Goal: Task Accomplishment & Management: Use online tool/utility

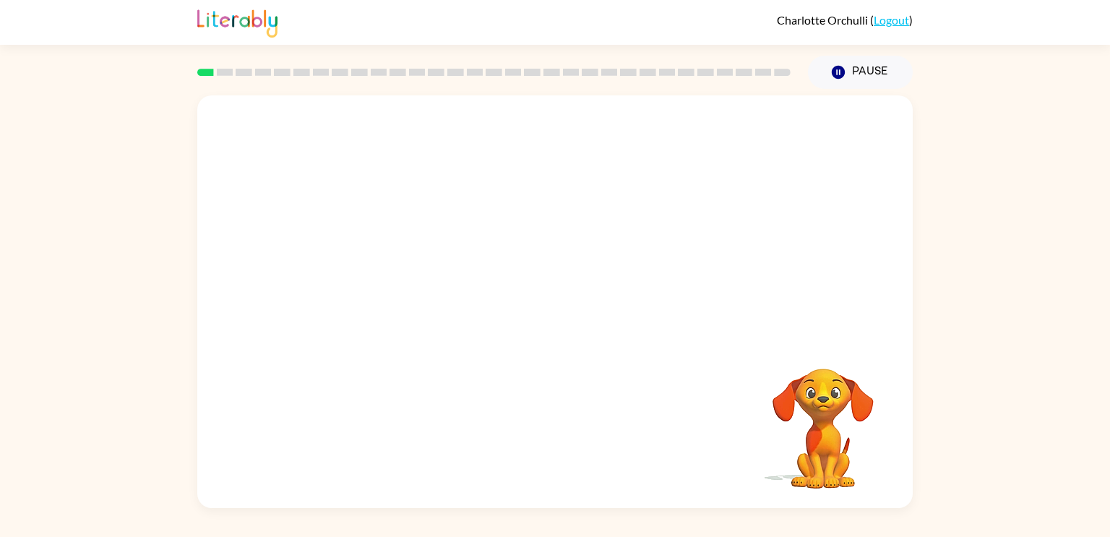
click at [1009, 341] on div "Your browser must support playing .mp4 files to use Literably. Please try using…" at bounding box center [555, 298] width 1110 height 419
click at [531, 299] on button "button" at bounding box center [555, 308] width 92 height 53
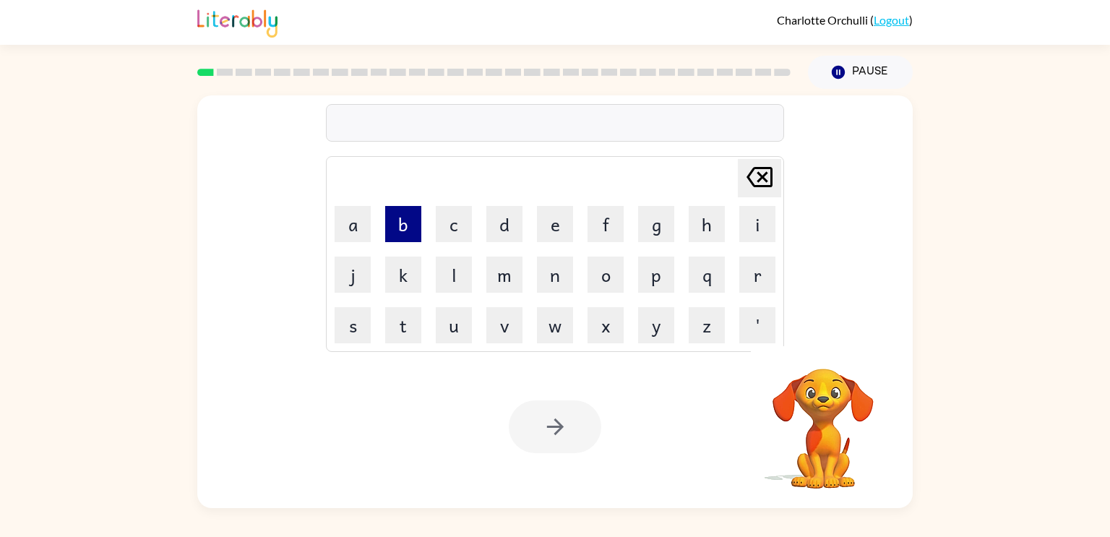
click at [414, 227] on button "b" at bounding box center [403, 224] width 36 height 36
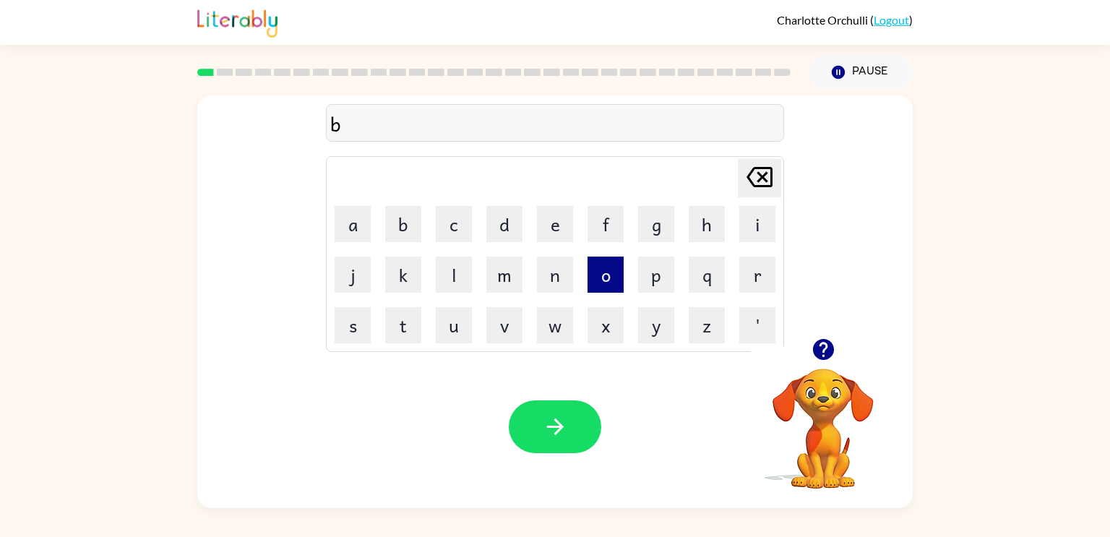
click at [608, 272] on button "o" at bounding box center [605, 274] width 36 height 36
click at [342, 225] on button "a" at bounding box center [352, 224] width 36 height 36
click at [745, 287] on button "r" at bounding box center [757, 274] width 36 height 36
click at [491, 240] on button "d" at bounding box center [504, 224] width 36 height 36
click at [545, 228] on button "e" at bounding box center [555, 224] width 36 height 36
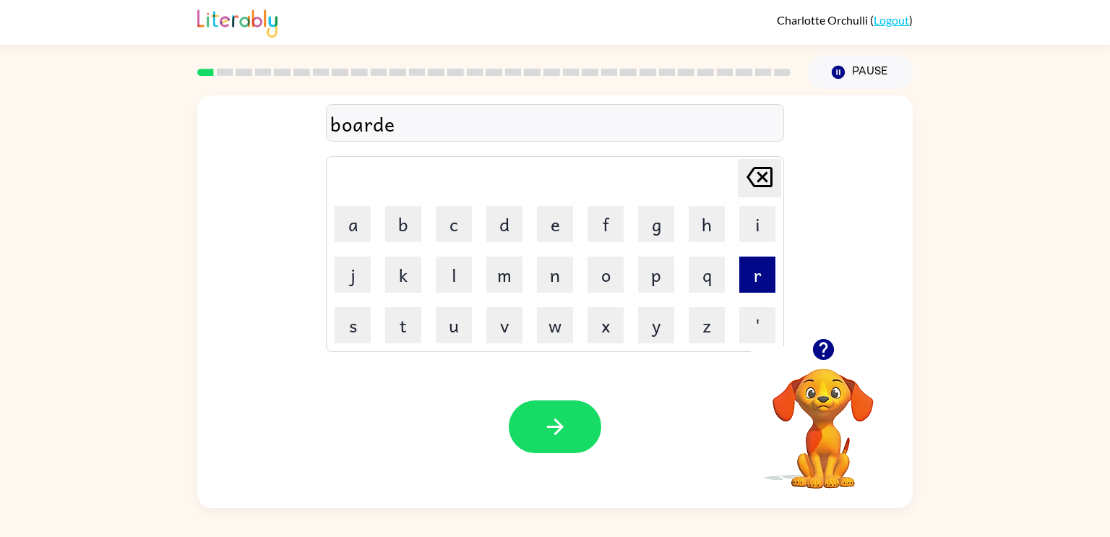
click at [741, 290] on button "r" at bounding box center [757, 274] width 36 height 36
click at [561, 451] on button "button" at bounding box center [555, 426] width 92 height 53
click at [766, 277] on button "r" at bounding box center [757, 274] width 36 height 36
click at [618, 265] on button "o" at bounding box center [605, 274] width 36 height 36
click at [444, 324] on button "u" at bounding box center [454, 325] width 36 height 36
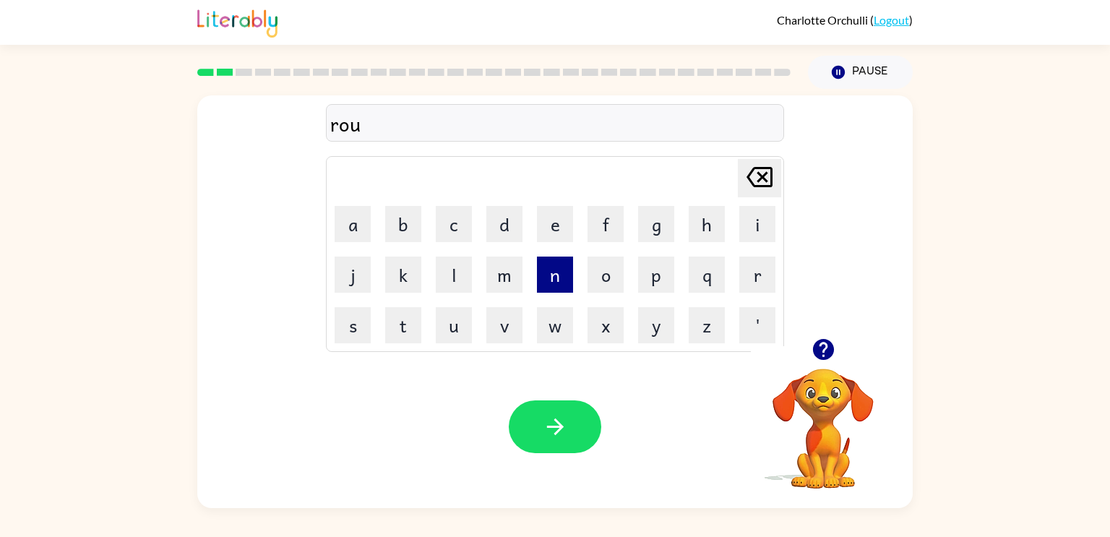
click at [569, 281] on button "n" at bounding box center [555, 274] width 36 height 36
click at [494, 225] on button "d" at bounding box center [504, 224] width 36 height 36
click at [555, 428] on icon "button" at bounding box center [555, 426] width 25 height 25
click at [506, 288] on button "m" at bounding box center [504, 274] width 36 height 36
click at [345, 236] on button "a" at bounding box center [352, 224] width 36 height 36
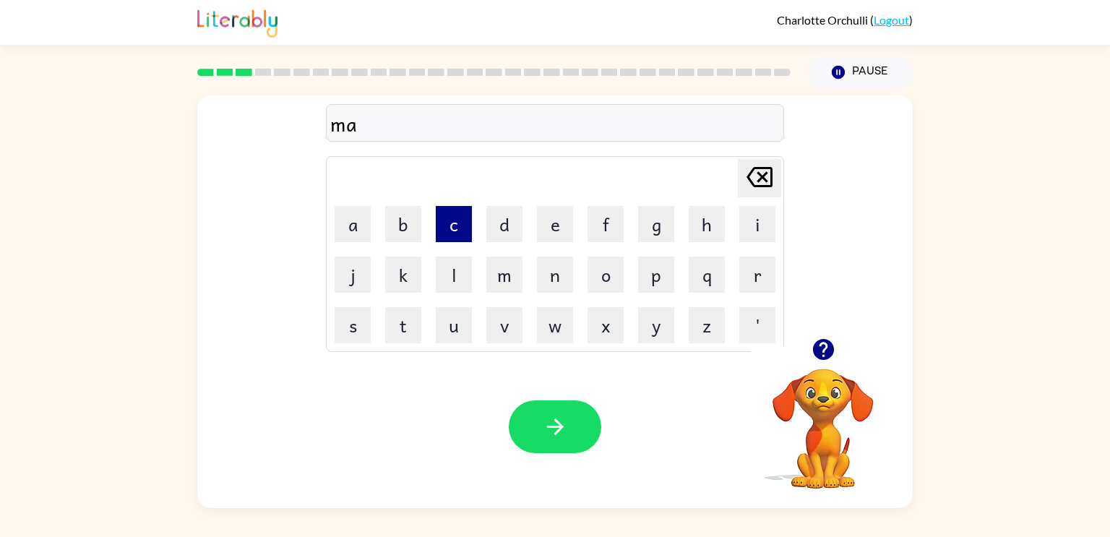
click at [446, 217] on button "c" at bounding box center [454, 224] width 36 height 36
click at [701, 224] on button "h" at bounding box center [706, 224] width 36 height 36
click at [739, 223] on button "i" at bounding box center [757, 224] width 36 height 36
click at [582, 262] on td "o" at bounding box center [605, 274] width 49 height 49
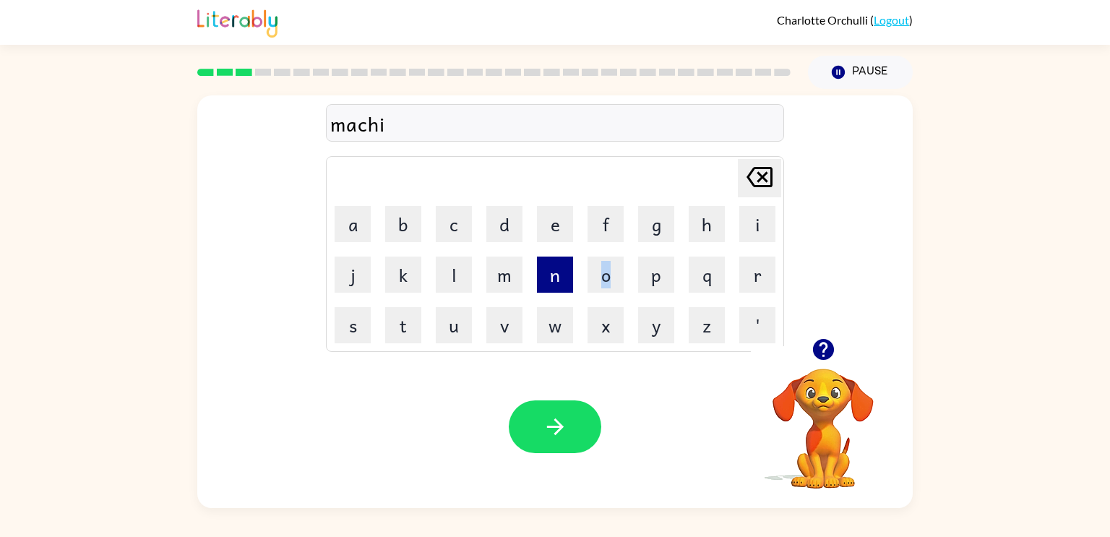
click at [559, 275] on button "n" at bounding box center [555, 274] width 36 height 36
click at [467, 217] on button "c" at bounding box center [454, 224] width 36 height 36
click at [545, 222] on button "e" at bounding box center [555, 224] width 36 height 36
click at [765, 180] on icon at bounding box center [759, 177] width 26 height 20
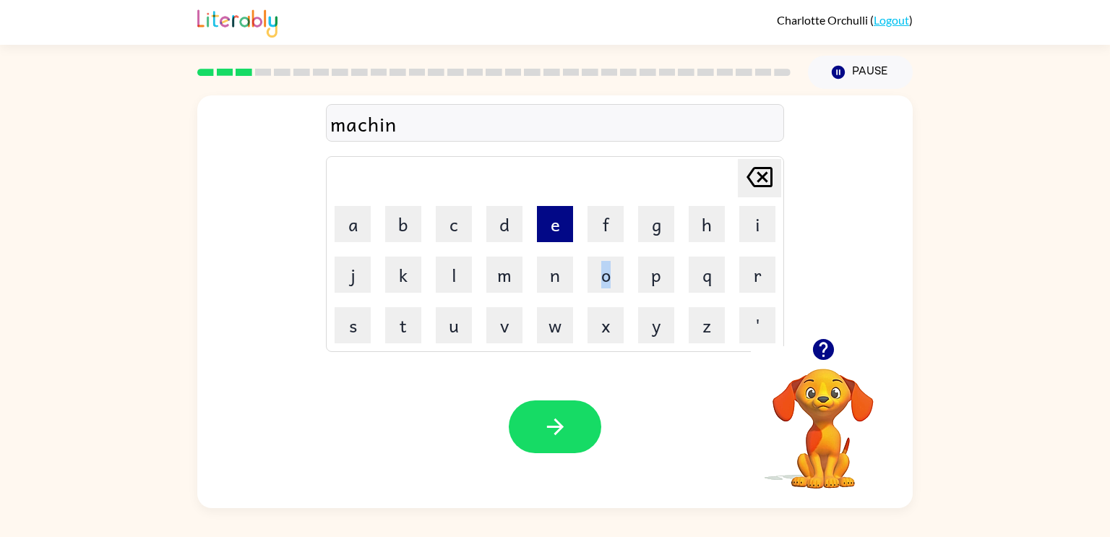
click at [549, 215] on button "e" at bounding box center [555, 224] width 36 height 36
click at [571, 381] on div "Your browser must support playing .mp4 files to use Literably. Please try using…" at bounding box center [554, 426] width 715 height 163
click at [561, 438] on icon "button" at bounding box center [555, 426] width 25 height 25
click at [406, 326] on button "t" at bounding box center [403, 325] width 36 height 36
click at [436, 275] on button "l" at bounding box center [454, 274] width 36 height 36
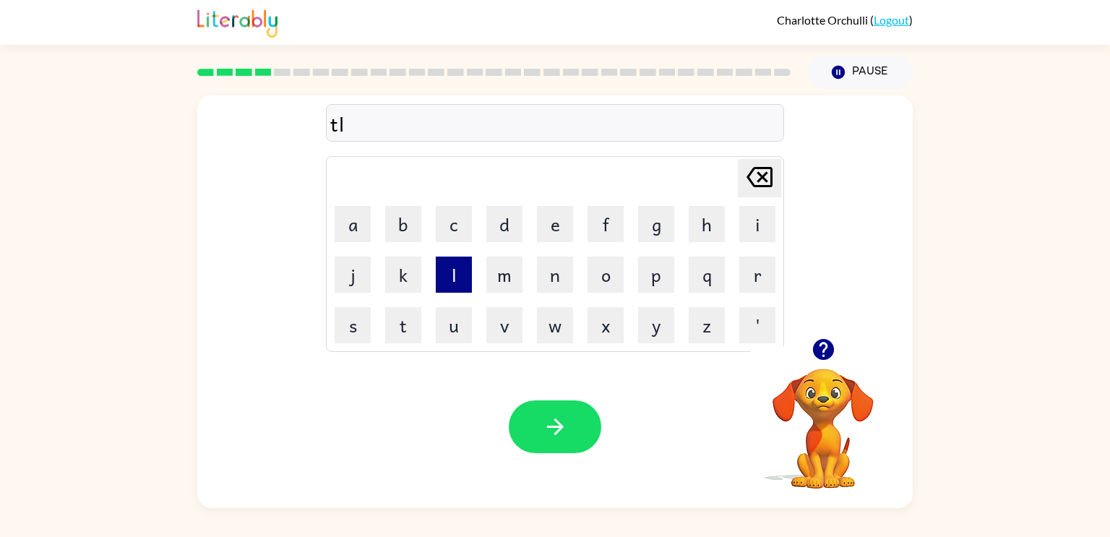
click at [451, 282] on button "l" at bounding box center [454, 274] width 36 height 36
click at [763, 173] on icon at bounding box center [759, 177] width 26 height 20
click at [753, 182] on icon "Delete Delete last character input" at bounding box center [759, 177] width 35 height 35
click at [762, 272] on button "r" at bounding box center [757, 274] width 36 height 36
click at [367, 222] on button "a" at bounding box center [352, 224] width 36 height 36
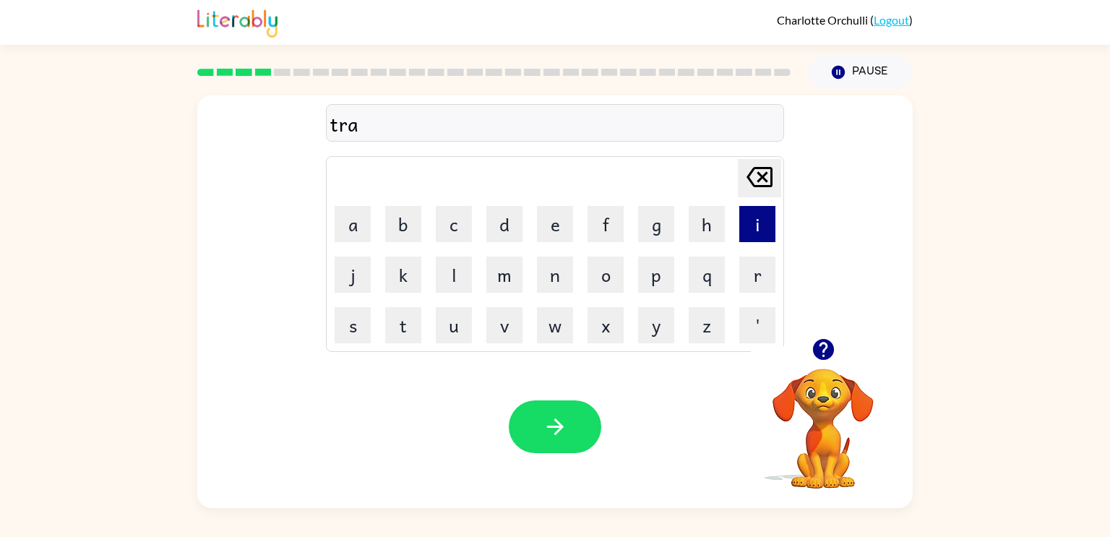
click at [745, 230] on button "i" at bounding box center [757, 224] width 36 height 36
click at [548, 269] on button "n" at bounding box center [555, 274] width 36 height 36
click at [557, 458] on div "Your browser must support playing .mp4 files to use Literably. Please try using…" at bounding box center [554, 426] width 715 height 163
click at [554, 430] on icon "button" at bounding box center [555, 426] width 25 height 25
click at [509, 226] on button "d" at bounding box center [504, 224] width 36 height 36
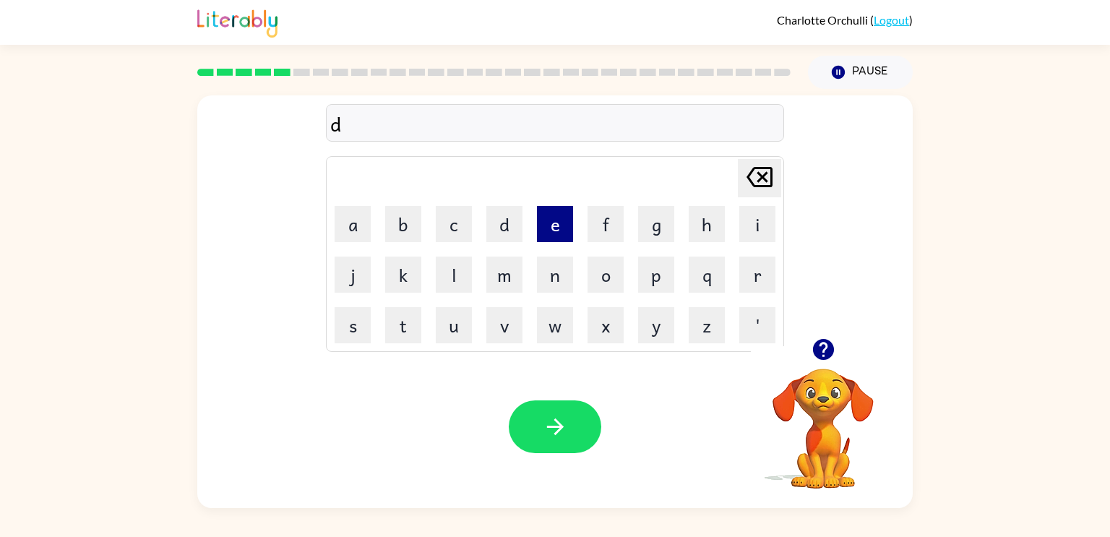
click at [560, 241] on button "e" at bounding box center [555, 224] width 36 height 36
click at [601, 236] on button "f" at bounding box center [605, 224] width 36 height 36
click at [569, 238] on button "e" at bounding box center [555, 224] width 36 height 36
click at [561, 277] on button "n" at bounding box center [555, 274] width 36 height 36
click at [360, 338] on button "s" at bounding box center [352, 325] width 36 height 36
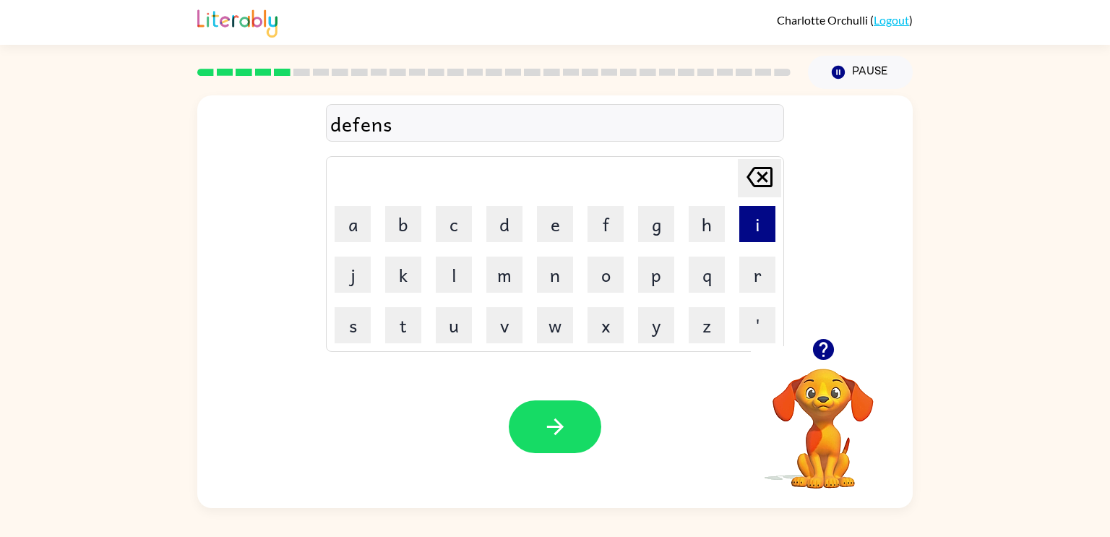
click at [749, 223] on button "i" at bounding box center [757, 224] width 36 height 36
click at [503, 345] on td "v" at bounding box center [504, 325] width 49 height 49
click at [506, 329] on button "v" at bounding box center [504, 325] width 36 height 36
click at [544, 230] on button "e" at bounding box center [555, 224] width 36 height 36
click at [552, 408] on button "button" at bounding box center [555, 426] width 92 height 53
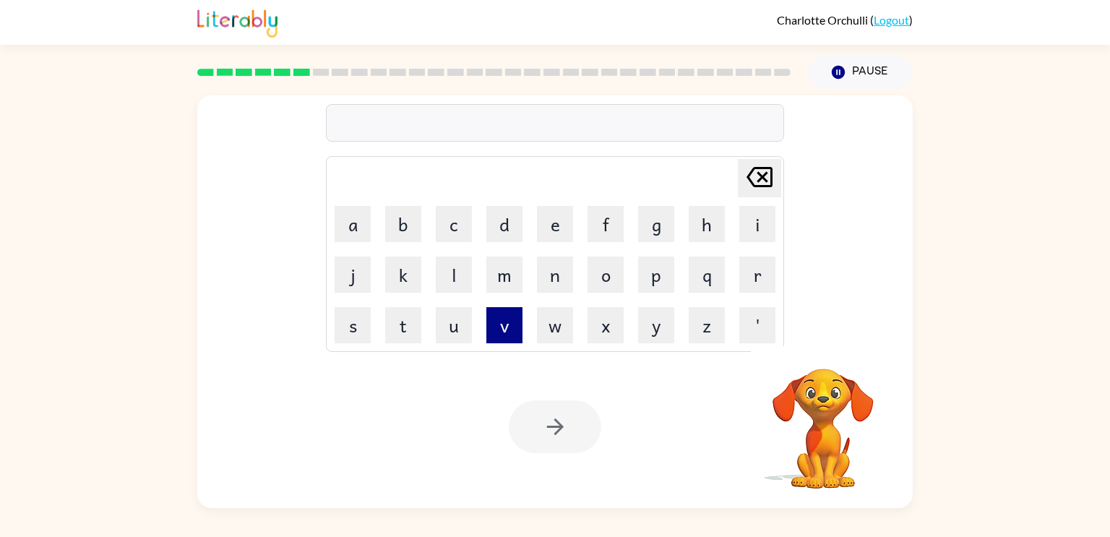
click at [493, 340] on button "v" at bounding box center [504, 325] width 36 height 36
click at [340, 227] on button "a" at bounding box center [352, 224] width 36 height 36
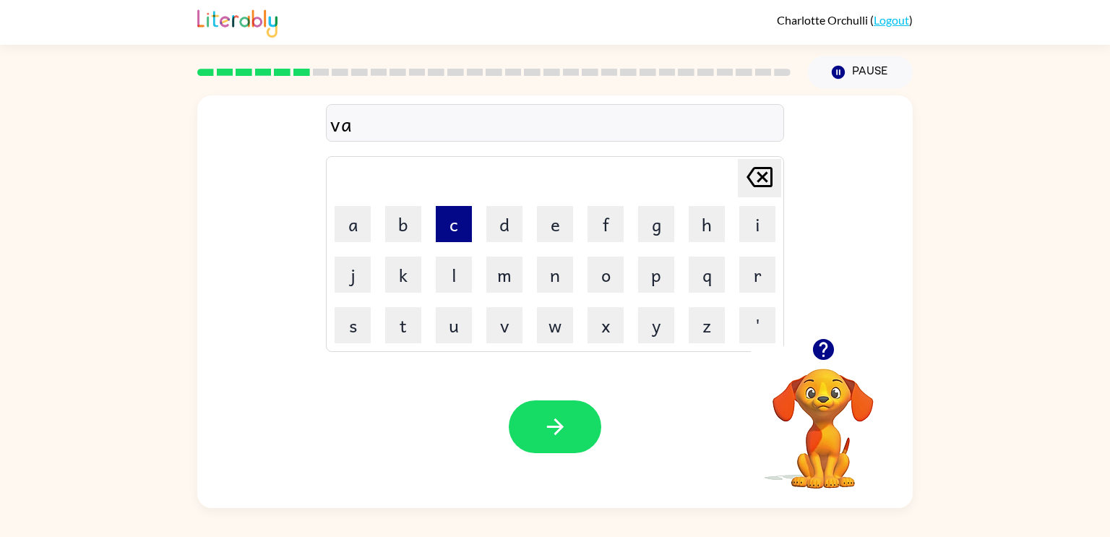
click at [458, 218] on button "c" at bounding box center [454, 224] width 36 height 36
click at [355, 220] on button "a" at bounding box center [352, 224] width 36 height 36
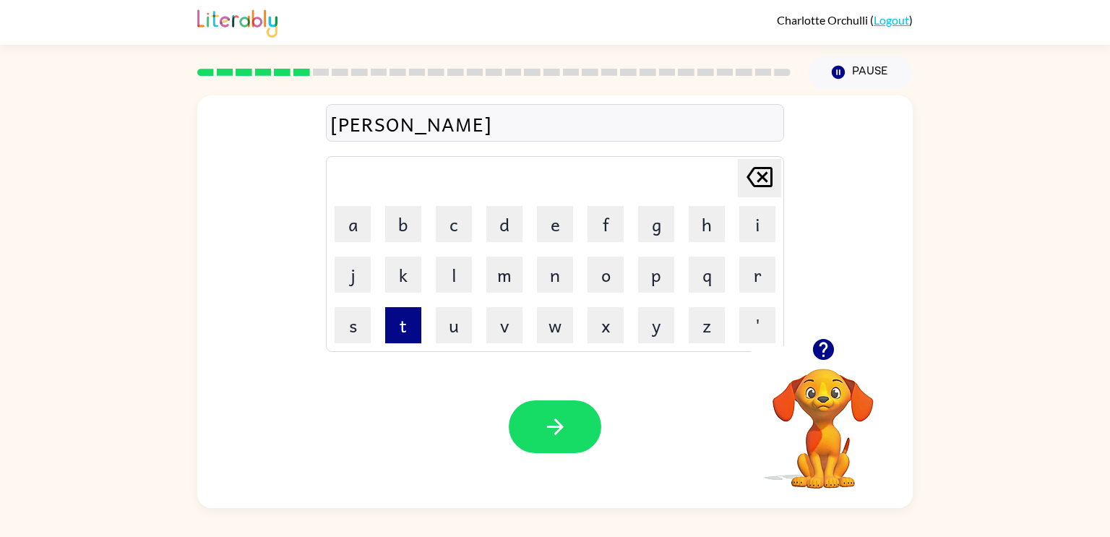
click at [401, 322] on button "t" at bounding box center [403, 325] width 36 height 36
click at [754, 232] on button "i" at bounding box center [757, 224] width 36 height 36
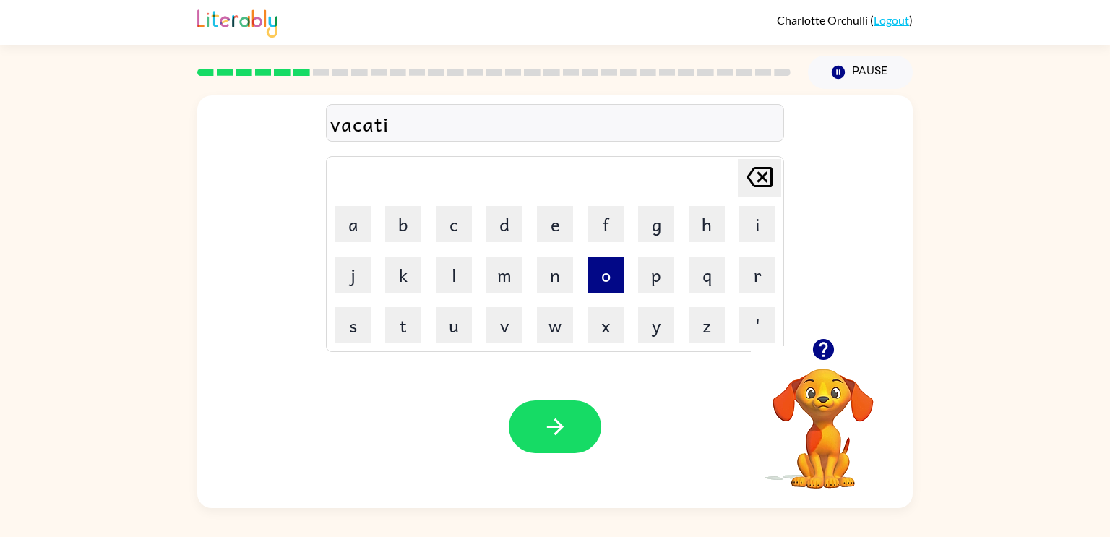
click at [616, 289] on button "o" at bounding box center [605, 274] width 36 height 36
click at [537, 281] on button "n" at bounding box center [555, 274] width 36 height 36
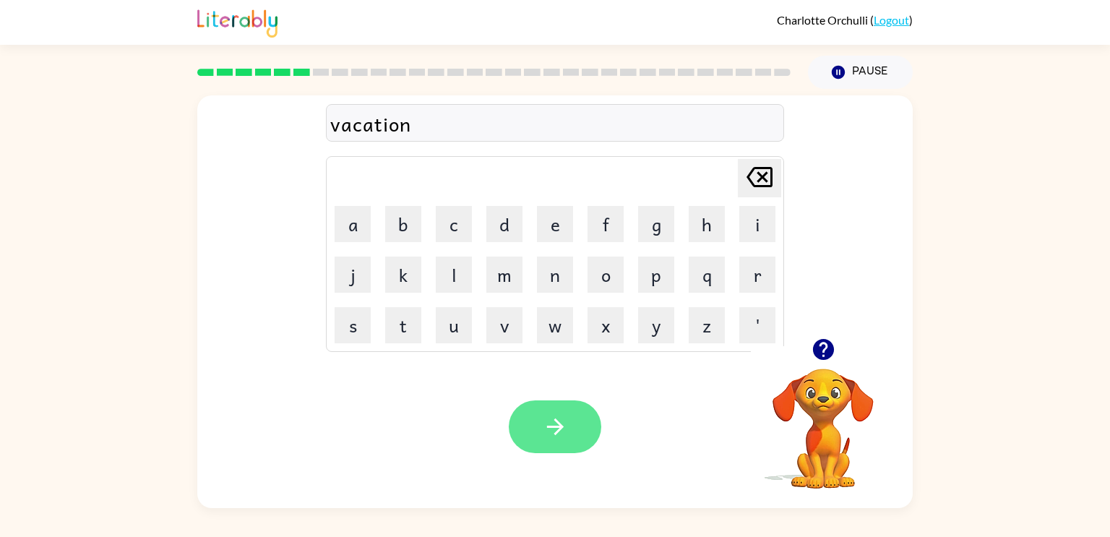
click at [558, 424] on icon "button" at bounding box center [554, 426] width 17 height 17
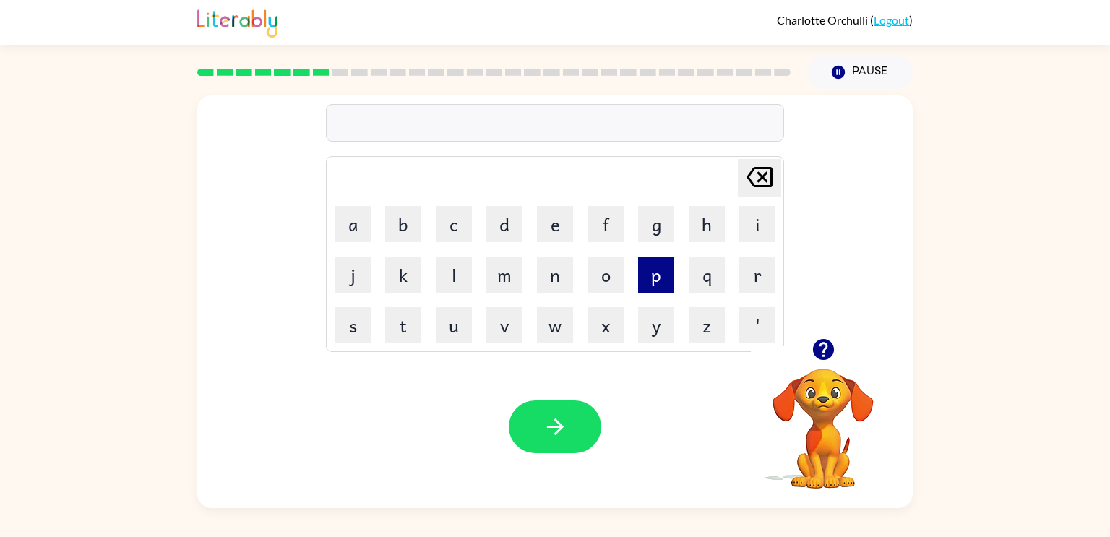
click at [641, 273] on button "p" at bounding box center [656, 274] width 36 height 36
click at [459, 326] on button "u" at bounding box center [454, 325] width 36 height 36
click at [488, 233] on button "d" at bounding box center [504, 224] width 36 height 36
click at [458, 269] on button "l" at bounding box center [454, 274] width 36 height 36
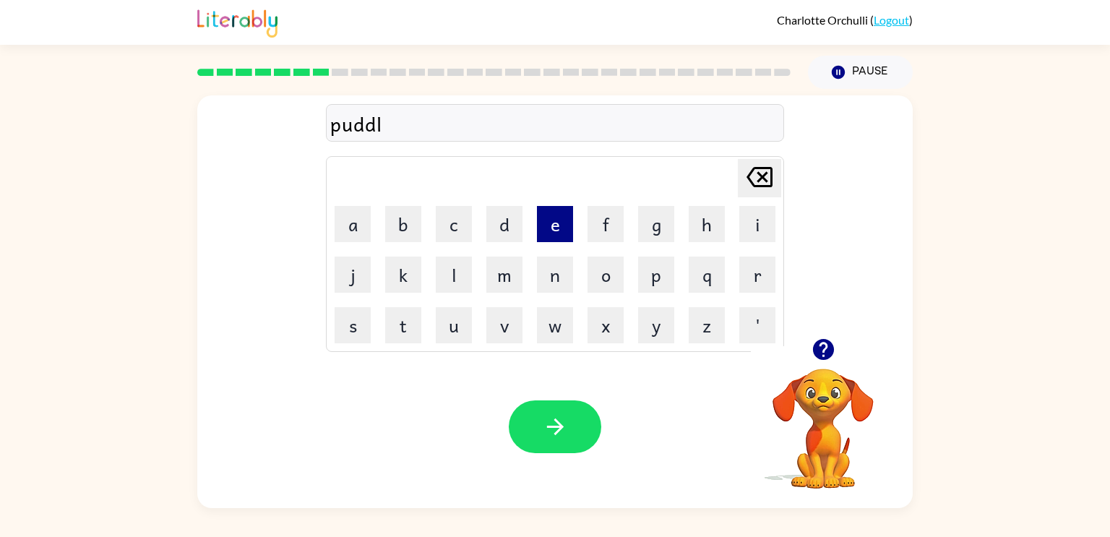
click at [563, 221] on button "e" at bounding box center [555, 224] width 36 height 36
click at [527, 439] on button "button" at bounding box center [555, 426] width 92 height 53
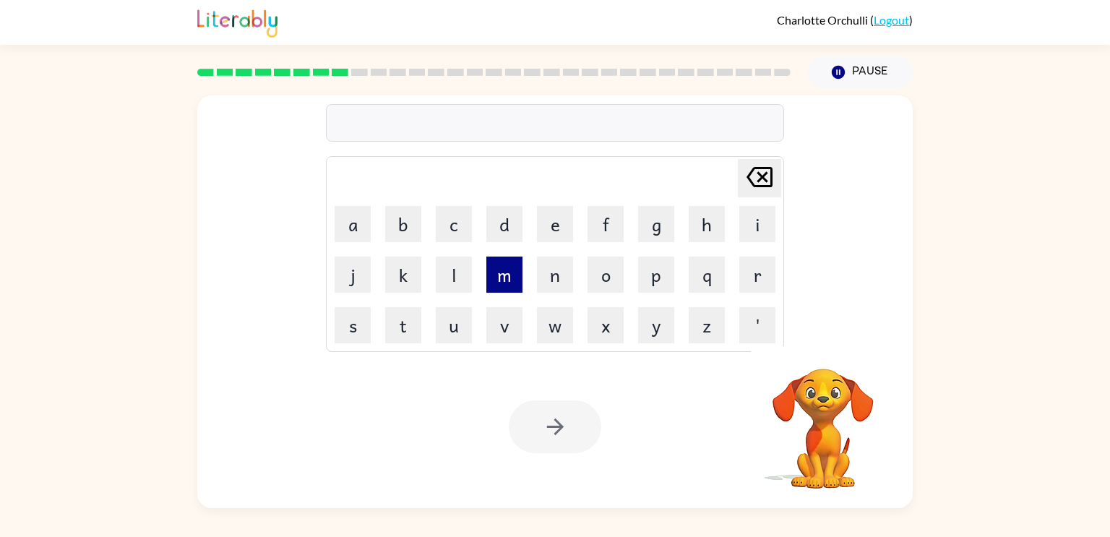
click at [516, 262] on button "m" at bounding box center [504, 274] width 36 height 36
click at [756, 213] on button "i" at bounding box center [757, 224] width 36 height 36
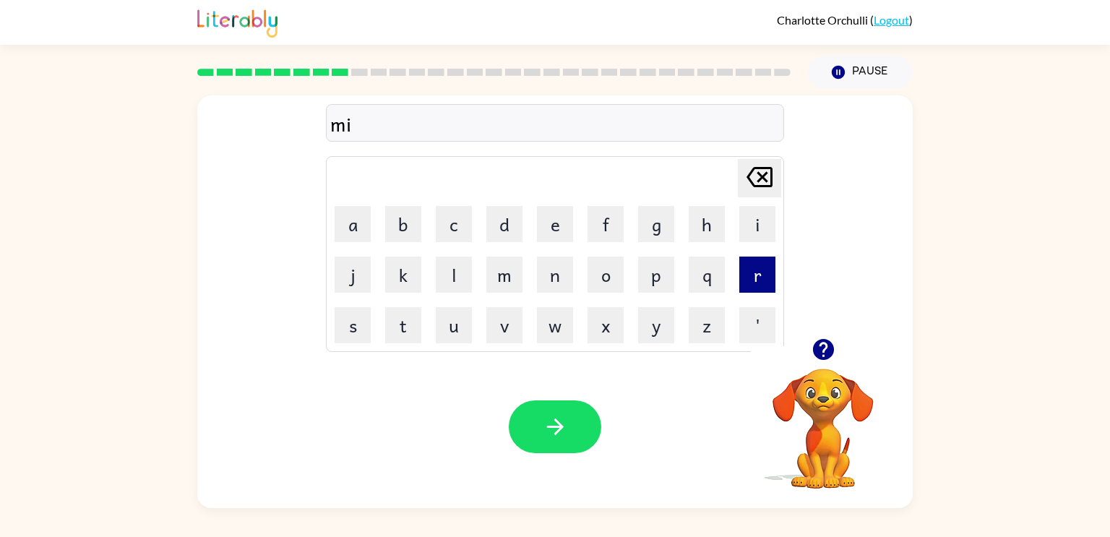
click at [756, 284] on button "r" at bounding box center [757, 274] width 36 height 36
click at [767, 234] on button "i" at bounding box center [757, 224] width 36 height 36
click at [467, 220] on button "c" at bounding box center [454, 224] width 36 height 36
click at [459, 273] on button "l" at bounding box center [454, 274] width 36 height 36
click at [537, 232] on button "e" at bounding box center [555, 224] width 36 height 36
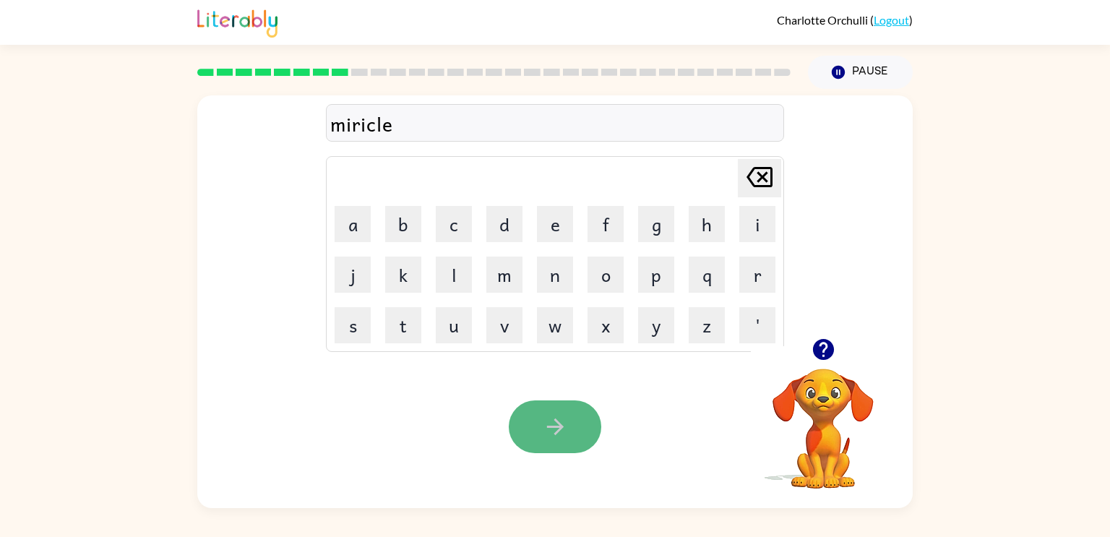
click at [585, 431] on button "button" at bounding box center [555, 426] width 92 height 53
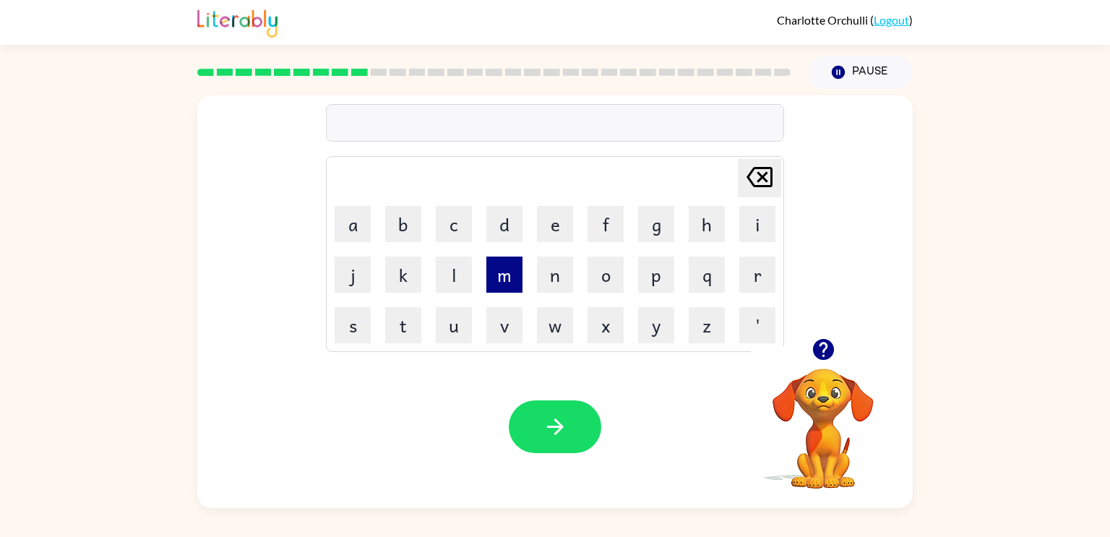
click at [505, 288] on button "m" at bounding box center [504, 274] width 36 height 36
click at [759, 221] on button "i" at bounding box center [757, 224] width 36 height 36
click at [501, 238] on button "d" at bounding box center [504, 224] width 36 height 36
click at [506, 276] on button "m" at bounding box center [504, 274] width 36 height 36
click at [590, 280] on button "o" at bounding box center [605, 274] width 36 height 36
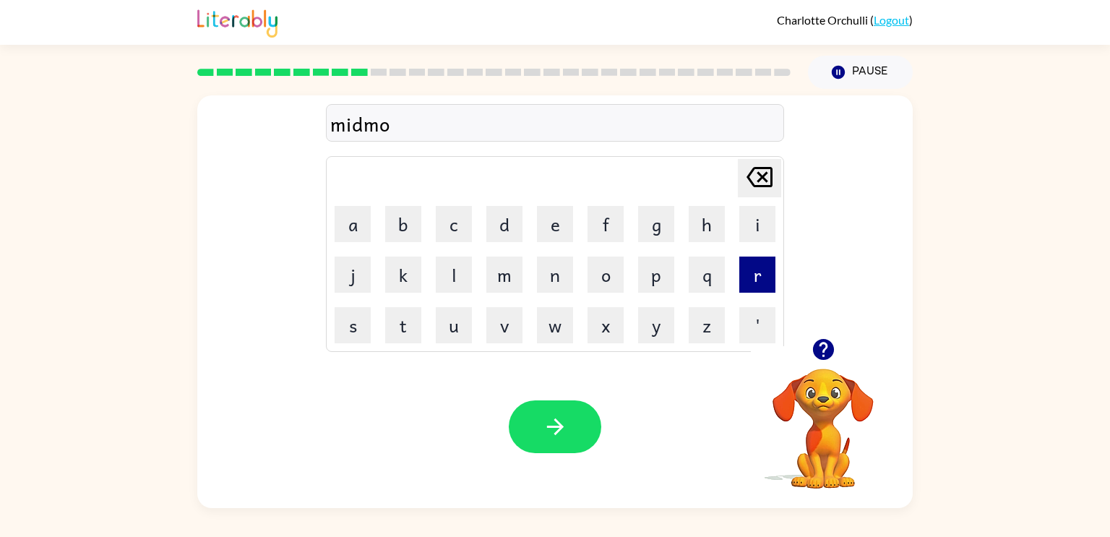
click at [745, 270] on button "r" at bounding box center [757, 274] width 36 height 36
click at [533, 282] on td "n" at bounding box center [554, 274] width 49 height 49
click at [545, 282] on button "n" at bounding box center [555, 274] width 36 height 36
click at [749, 225] on button "i" at bounding box center [757, 224] width 36 height 36
click at [565, 269] on button "n" at bounding box center [555, 274] width 36 height 36
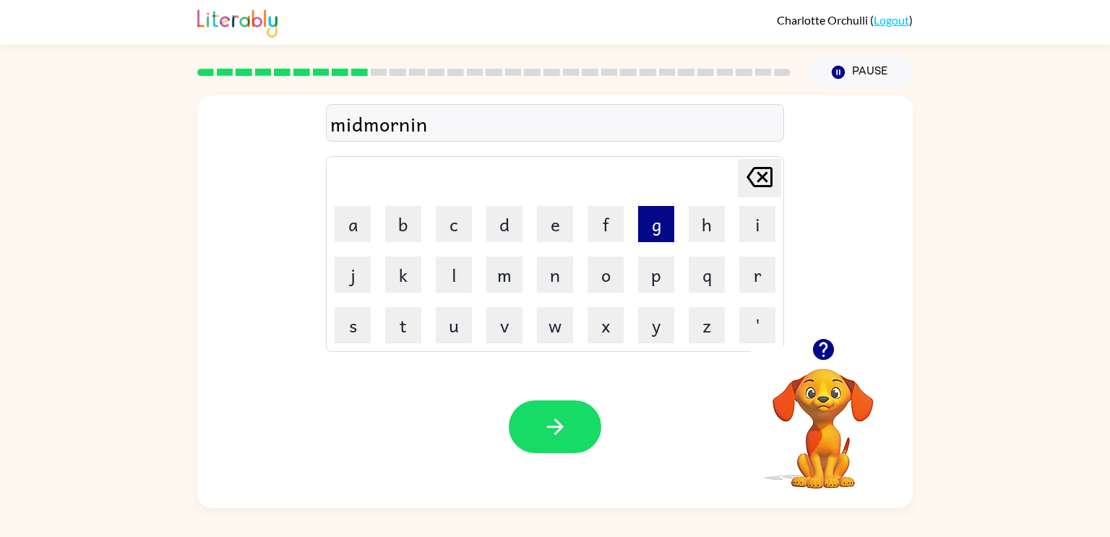
click at [649, 234] on button "g" at bounding box center [656, 224] width 36 height 36
click at [534, 456] on div "Your browser must support playing .mp4 files to use Literably. Please try using…" at bounding box center [554, 426] width 715 height 163
click at [556, 399] on div "Your browser must support playing .mp4 files to use Literably. Please try using…" at bounding box center [554, 426] width 715 height 163
click at [575, 444] on button "button" at bounding box center [555, 426] width 92 height 53
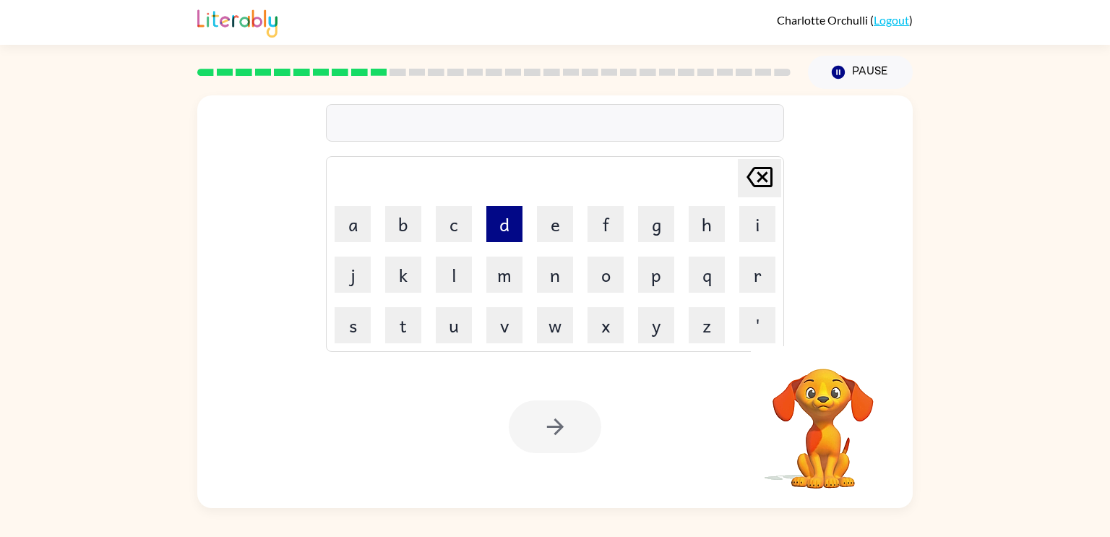
click at [519, 221] on button "d" at bounding box center [504, 224] width 36 height 36
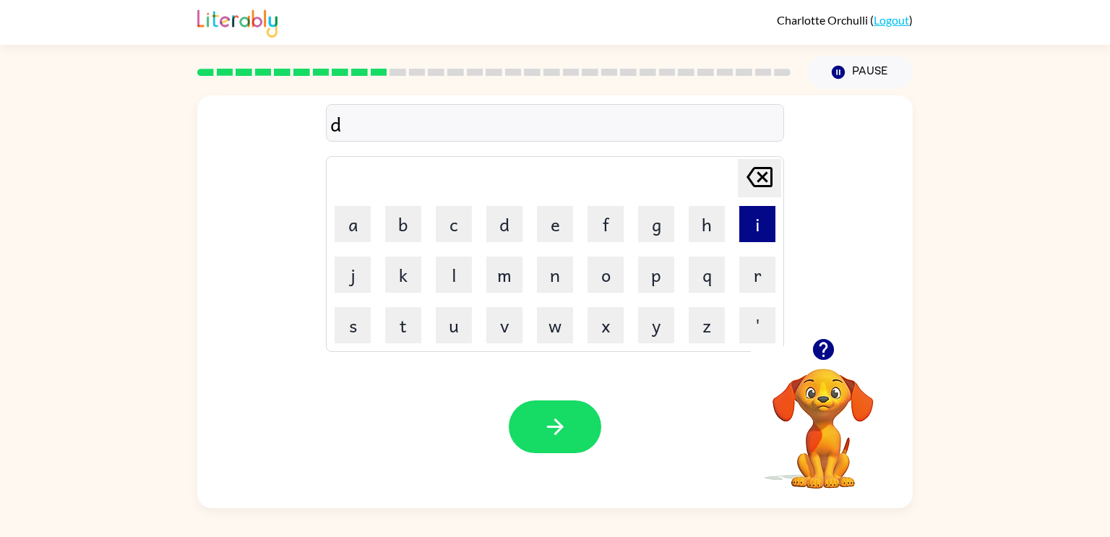
click at [765, 217] on button "i" at bounding box center [757, 224] width 36 height 36
click at [347, 333] on button "s" at bounding box center [352, 325] width 36 height 36
click at [404, 332] on button "t" at bounding box center [403, 325] width 36 height 36
click at [761, 272] on button "r" at bounding box center [757, 274] width 36 height 36
type button "r"
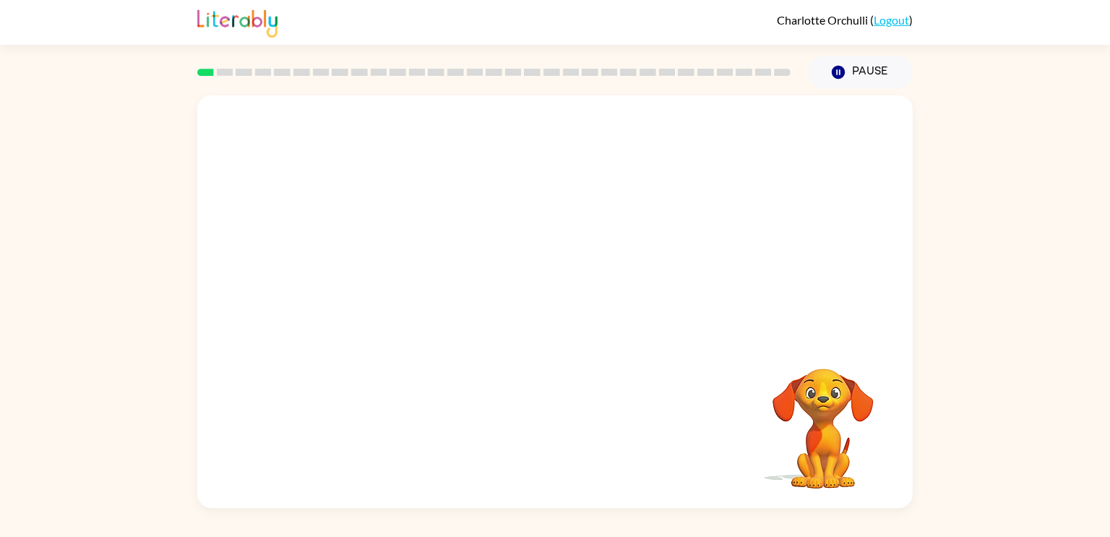
click at [735, 137] on video "Your browser must support playing .mp4 files to use Literably. Please try using…" at bounding box center [554, 216] width 715 height 243
click at [565, 327] on button "button" at bounding box center [555, 308] width 92 height 53
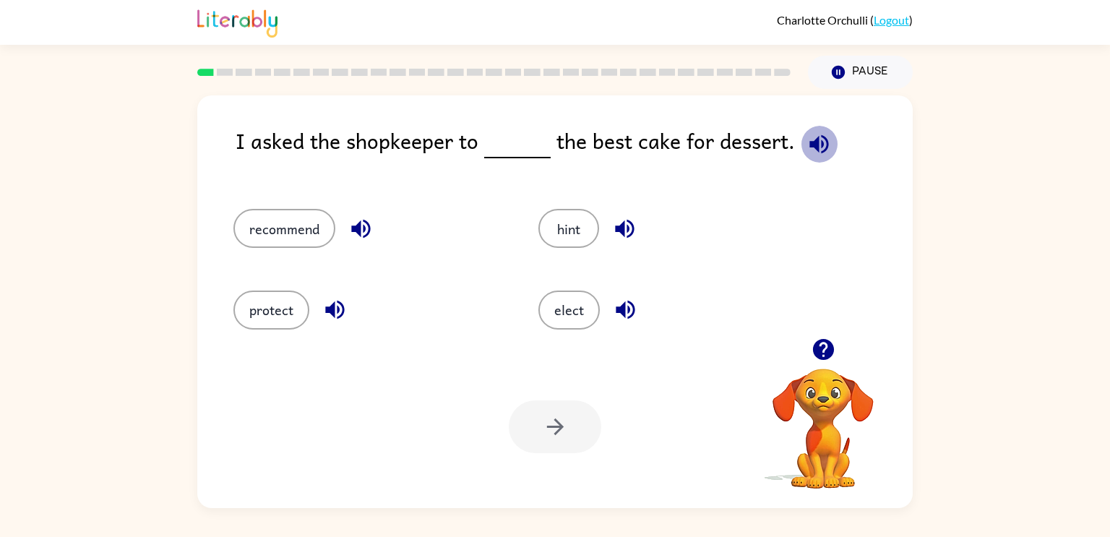
click at [810, 135] on icon "button" at bounding box center [818, 143] width 25 height 25
click at [318, 240] on button "recommend" at bounding box center [284, 228] width 102 height 39
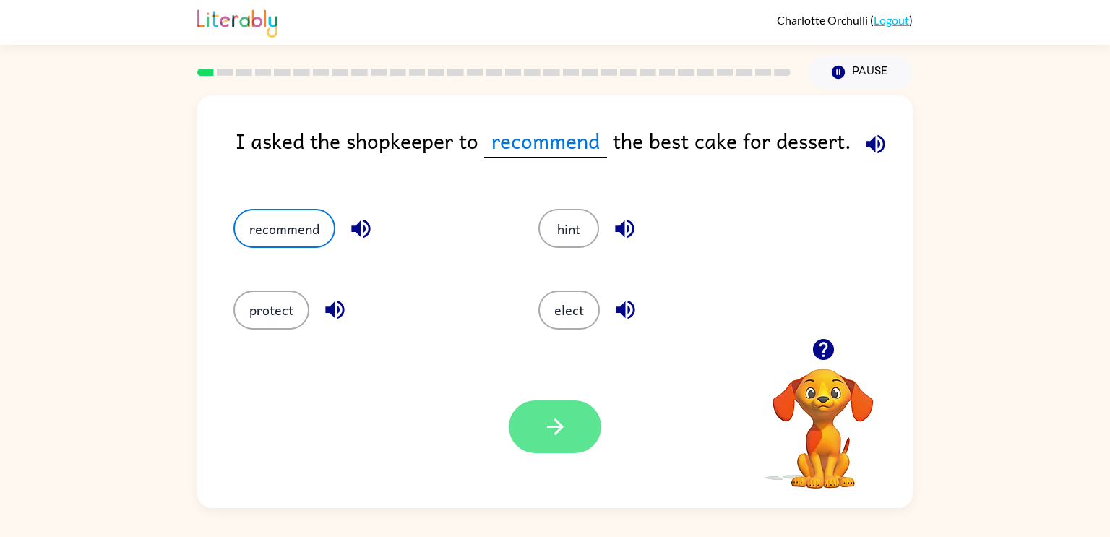
click at [536, 417] on button "button" at bounding box center [555, 426] width 92 height 53
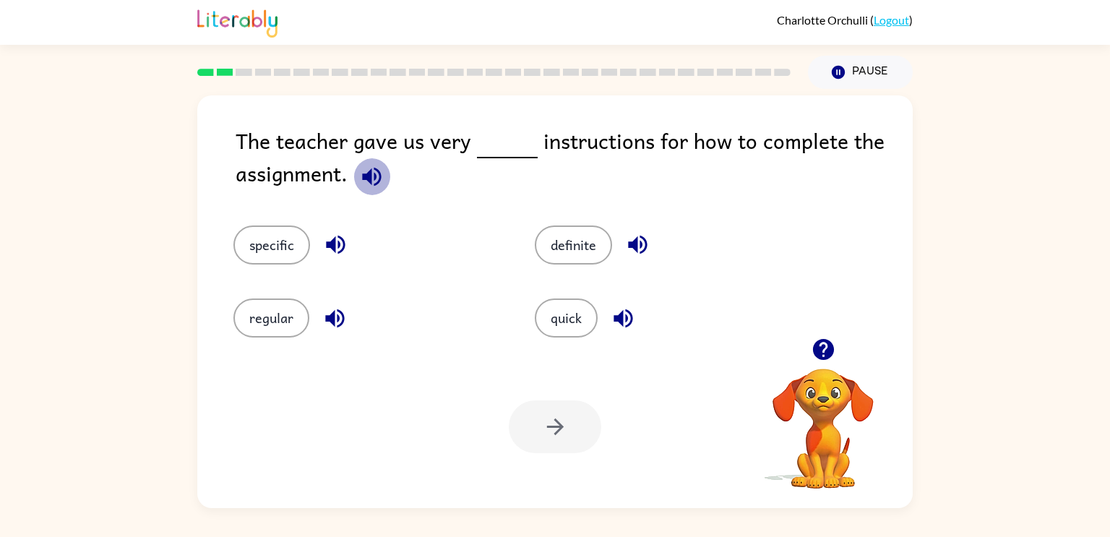
click at [366, 177] on icon "button" at bounding box center [371, 176] width 19 height 19
click at [256, 296] on div "regular" at bounding box center [356, 307] width 301 height 73
click at [275, 241] on button "specific" at bounding box center [271, 244] width 77 height 39
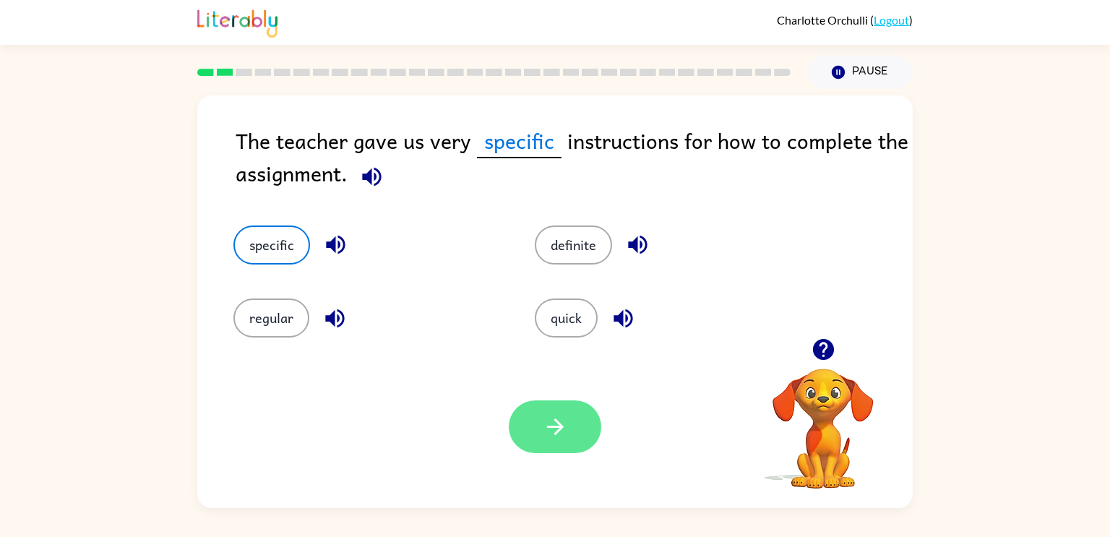
click at [572, 416] on button "button" at bounding box center [555, 426] width 92 height 53
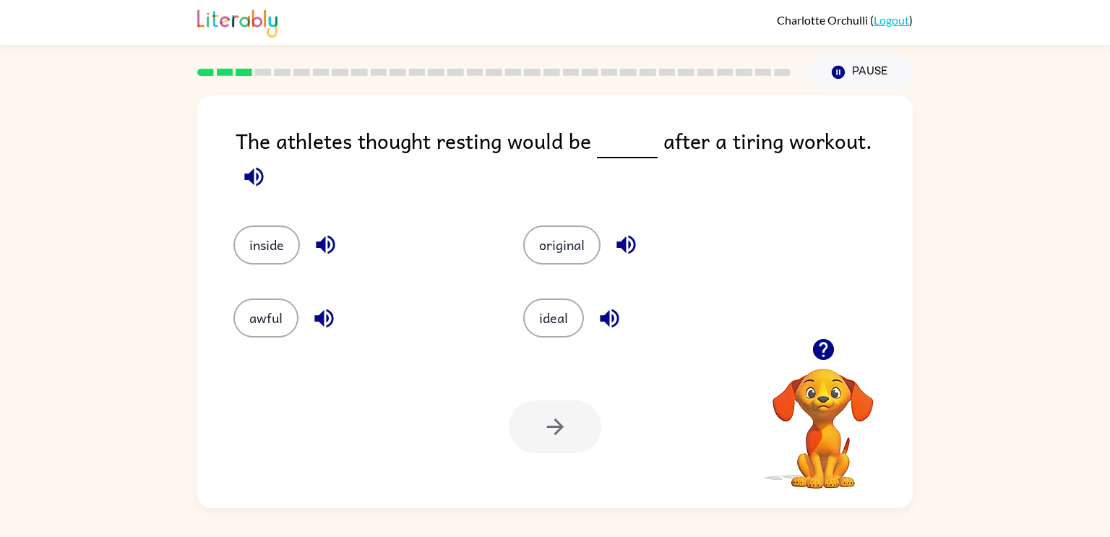
click at [267, 164] on icon "button" at bounding box center [253, 176] width 25 height 25
click at [526, 311] on button "ideal" at bounding box center [553, 317] width 61 height 39
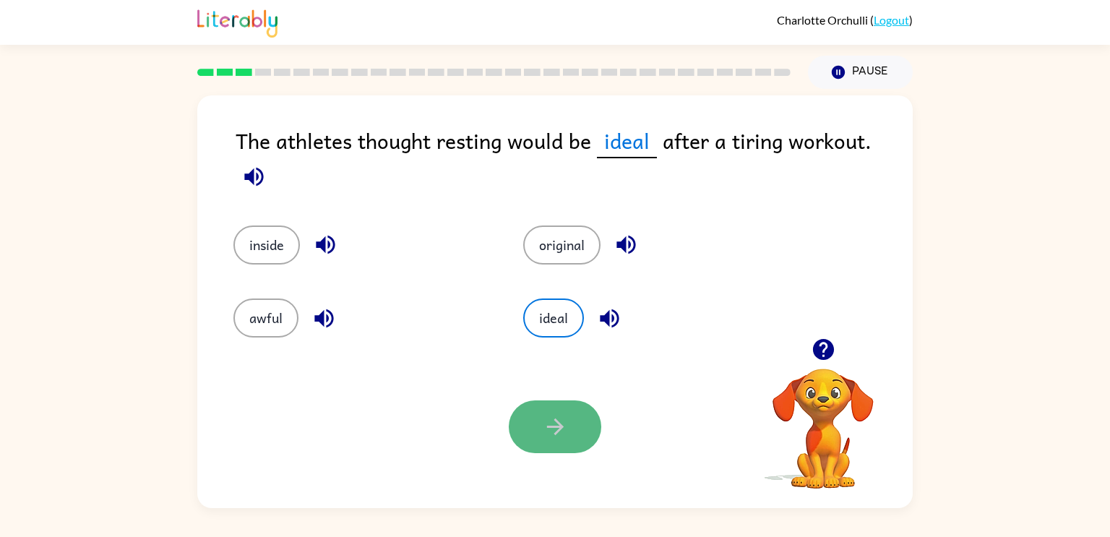
click at [554, 441] on button "button" at bounding box center [555, 426] width 92 height 53
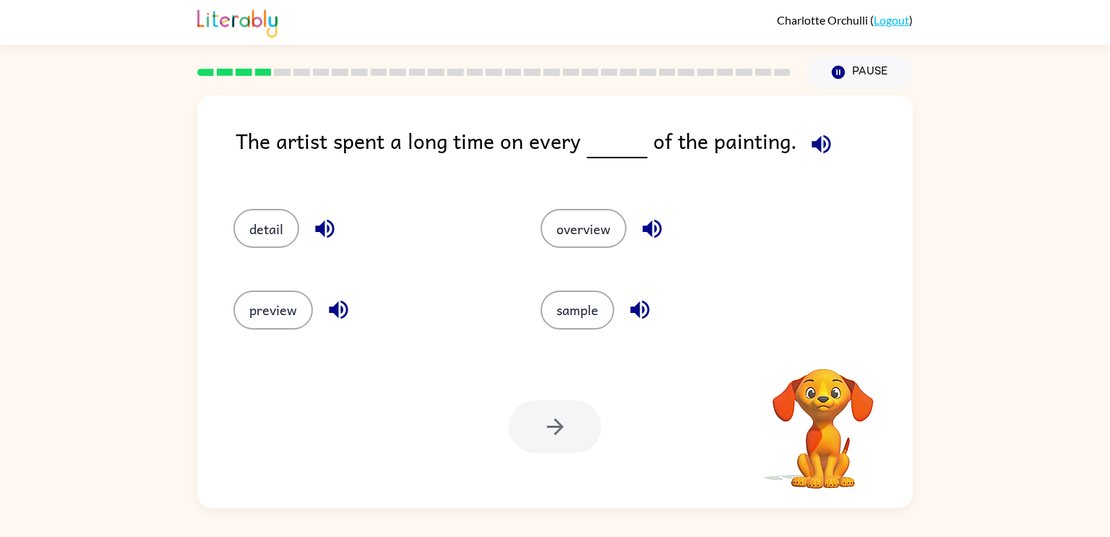
click at [819, 145] on icon "button" at bounding box center [820, 143] width 25 height 25
click at [269, 228] on button "detail" at bounding box center [266, 228] width 66 height 39
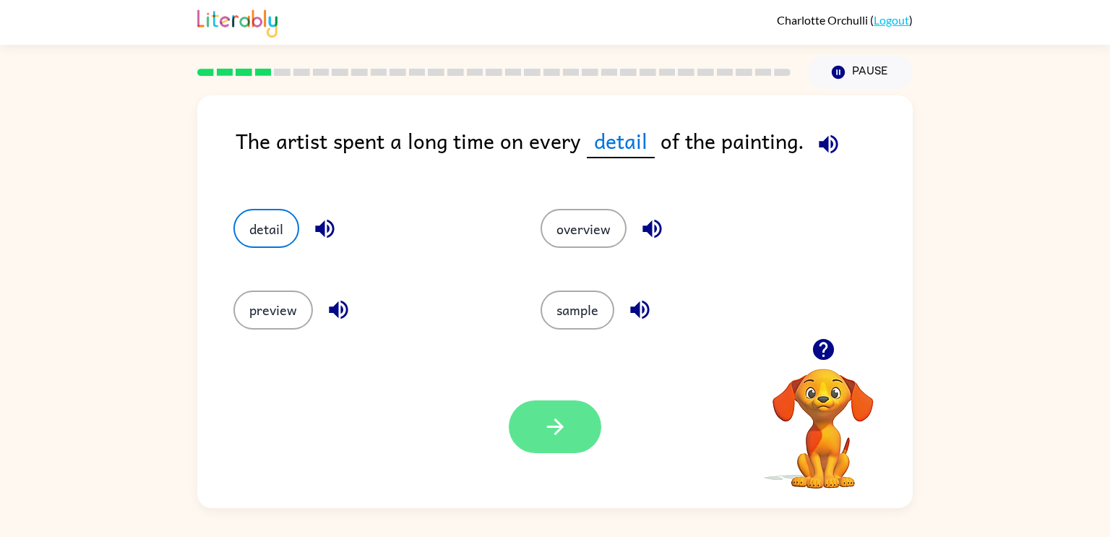
click at [553, 449] on button "button" at bounding box center [555, 426] width 92 height 53
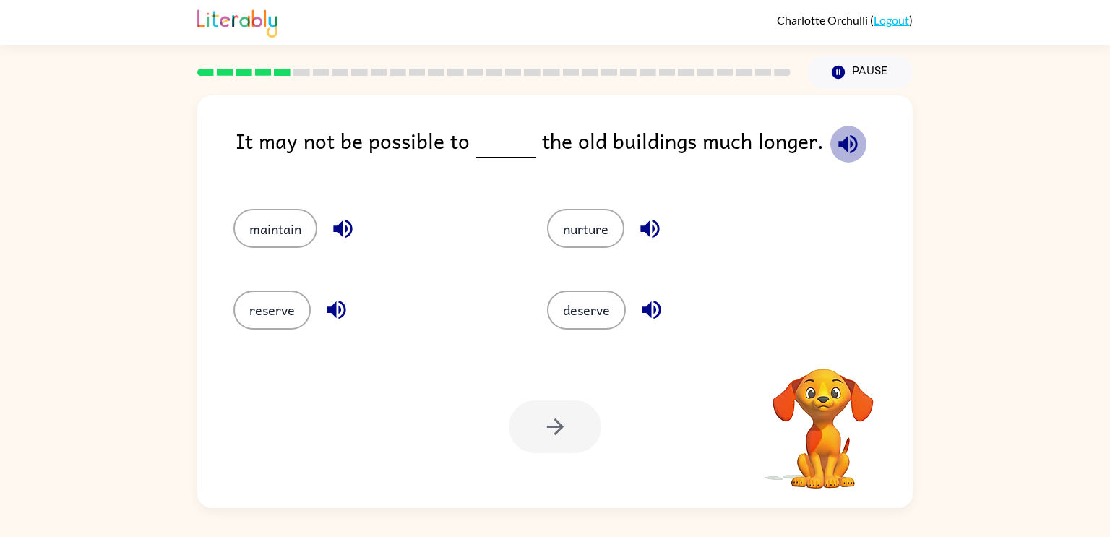
click at [844, 146] on icon "button" at bounding box center [847, 143] width 19 height 19
click at [839, 146] on icon "button" at bounding box center [847, 143] width 19 height 19
click at [261, 292] on button "reserve" at bounding box center [271, 309] width 77 height 39
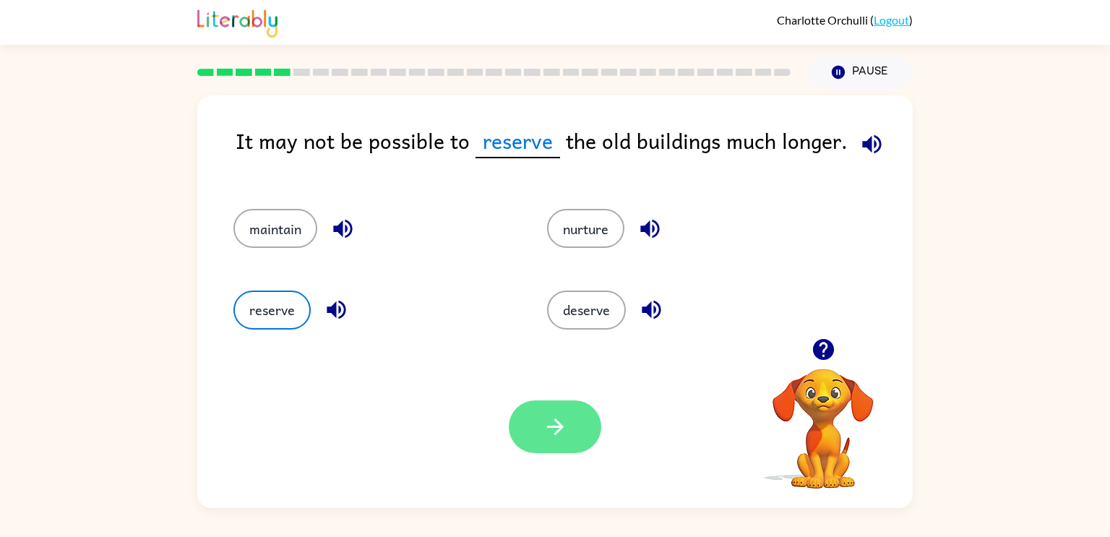
click at [545, 442] on button "button" at bounding box center [555, 426] width 92 height 53
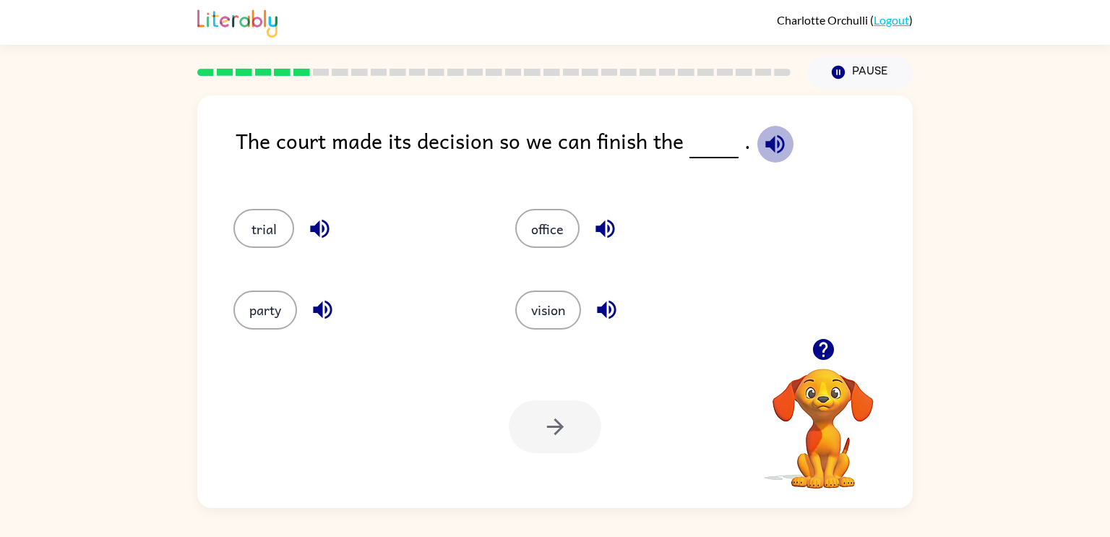
click at [765, 144] on icon "button" at bounding box center [774, 143] width 19 height 19
click at [266, 228] on button "trial" at bounding box center [263, 228] width 61 height 39
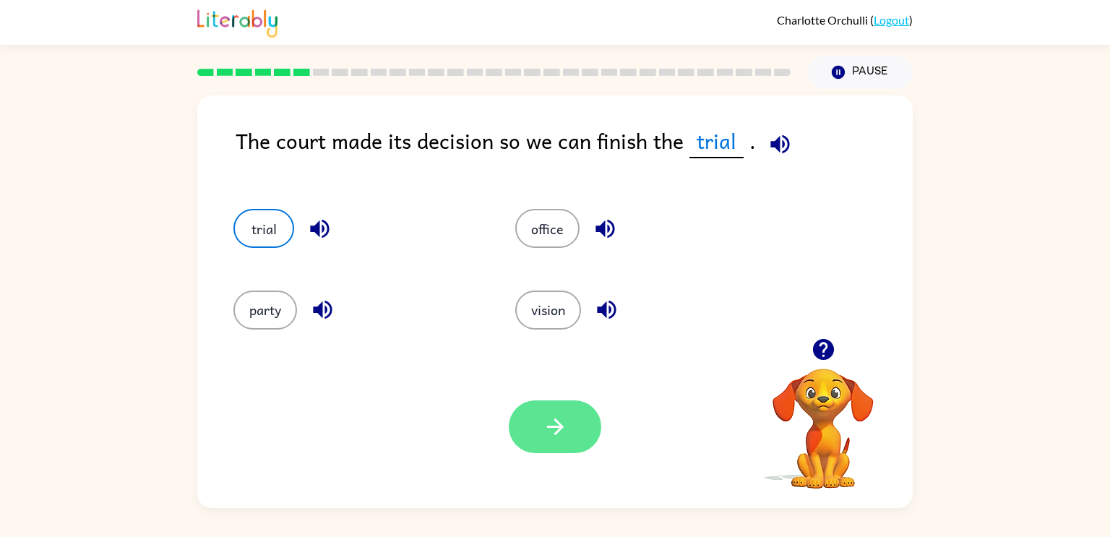
click at [557, 422] on icon "button" at bounding box center [554, 426] width 17 height 17
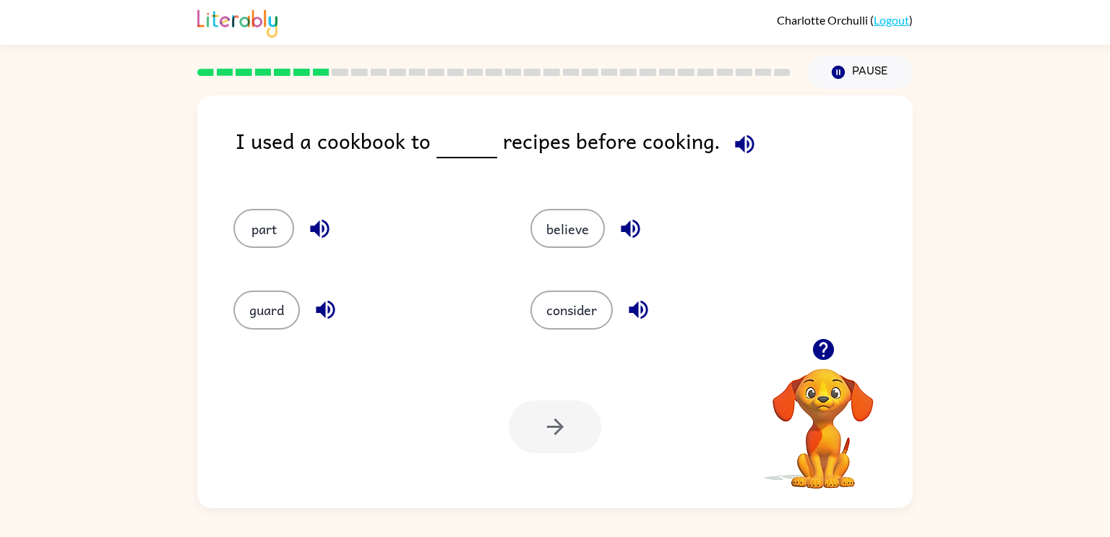
click at [746, 142] on icon "button" at bounding box center [744, 143] width 25 height 25
click at [740, 141] on icon "button" at bounding box center [744, 143] width 19 height 19
click at [537, 315] on button "consider" at bounding box center [571, 309] width 82 height 39
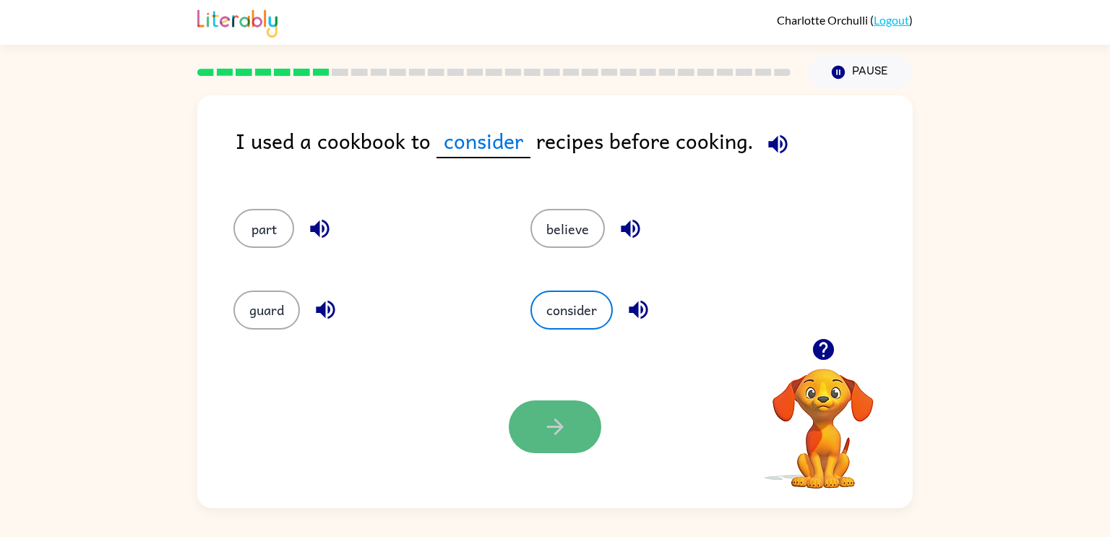
click at [566, 440] on button "button" at bounding box center [555, 426] width 92 height 53
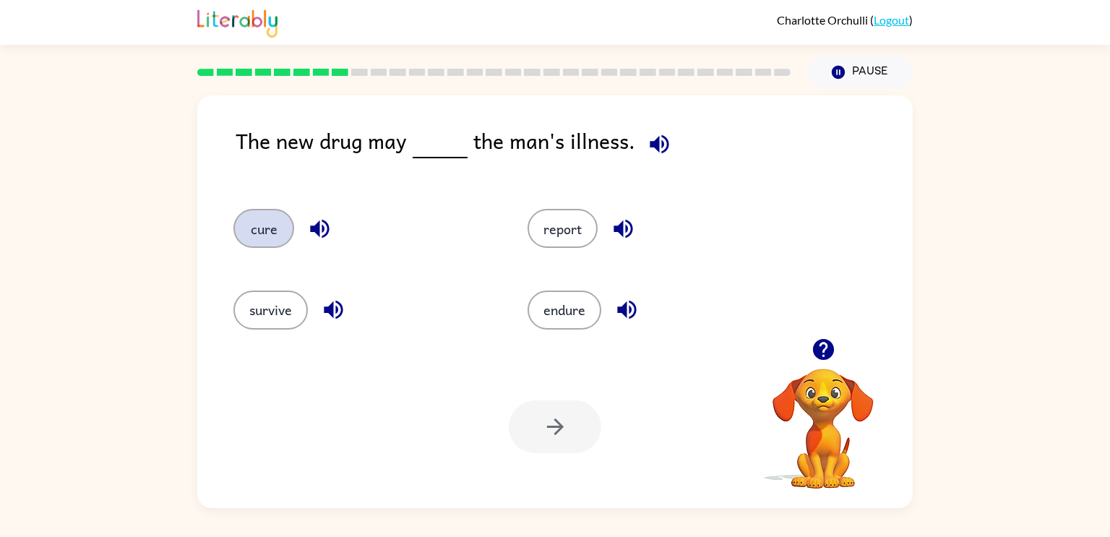
click at [257, 239] on button "cure" at bounding box center [263, 228] width 61 height 39
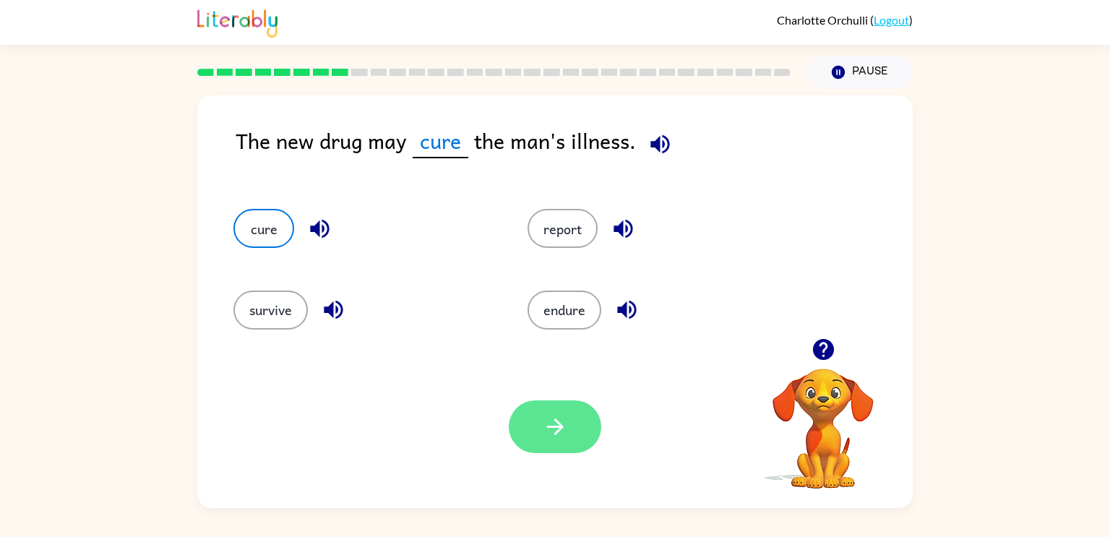
click at [579, 417] on button "button" at bounding box center [555, 426] width 92 height 53
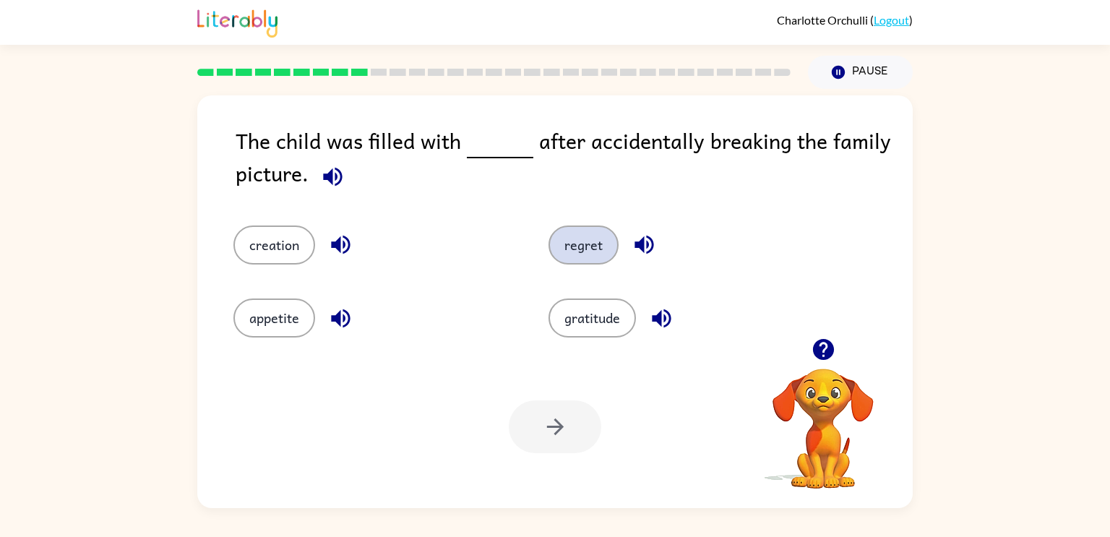
click at [575, 246] on button "regret" at bounding box center [583, 244] width 70 height 39
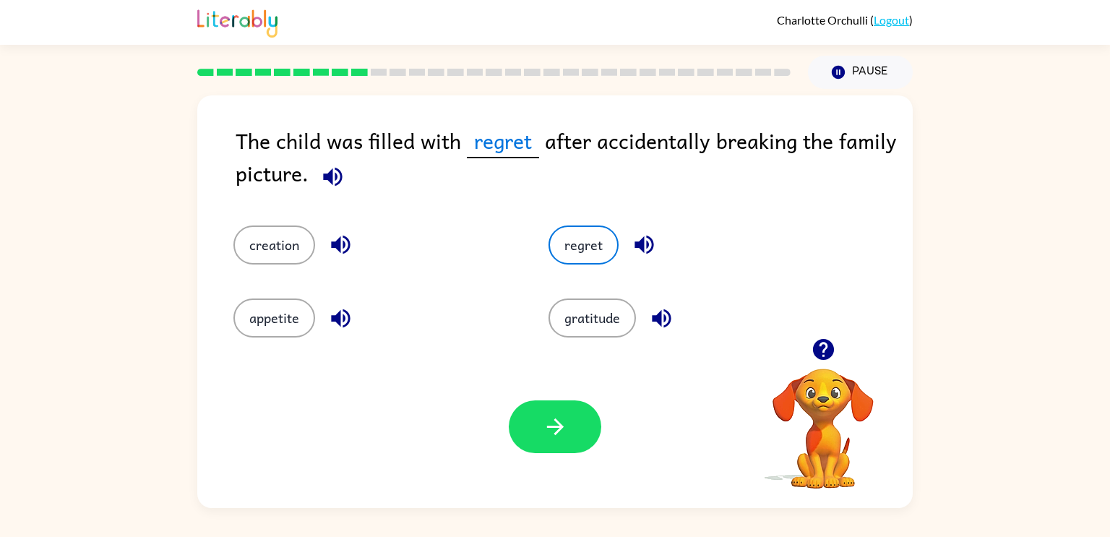
click at [543, 456] on div "Your browser must support playing .mp4 files to use Literably. Please try using…" at bounding box center [554, 426] width 715 height 163
click at [545, 438] on icon "button" at bounding box center [555, 426] width 25 height 25
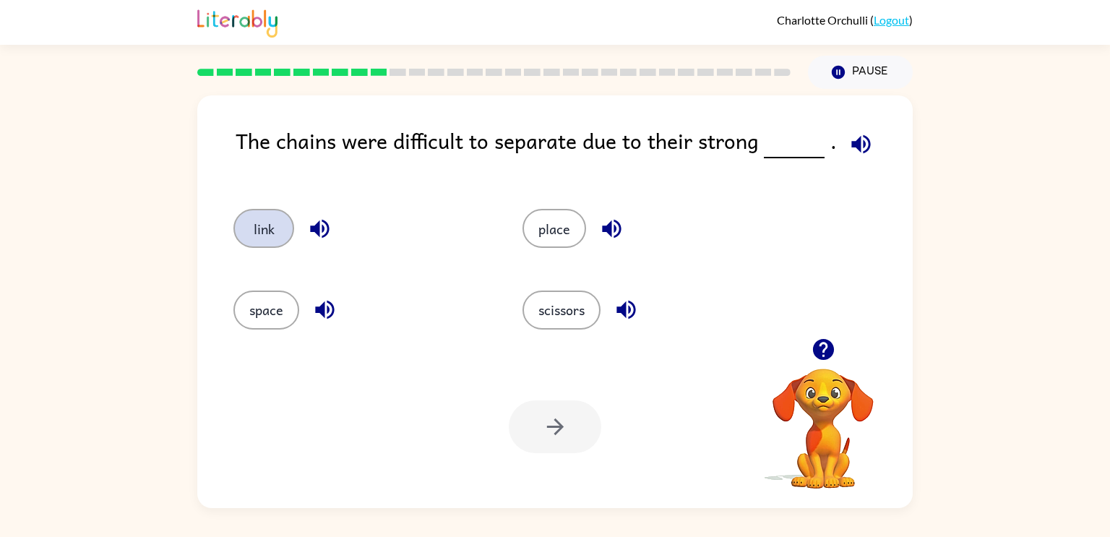
click at [266, 223] on button "link" at bounding box center [263, 228] width 61 height 39
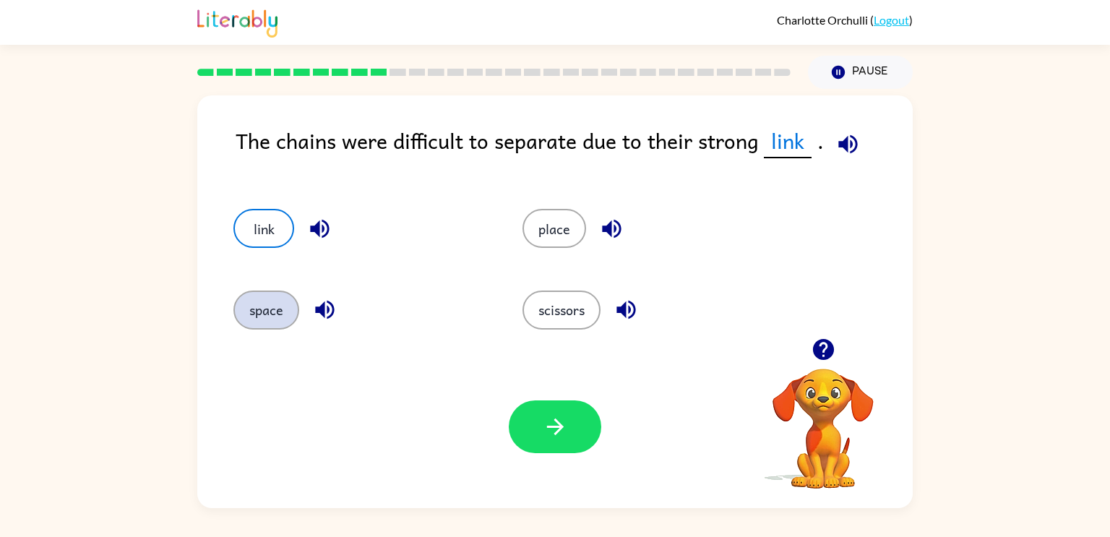
click at [256, 321] on button "space" at bounding box center [266, 309] width 66 height 39
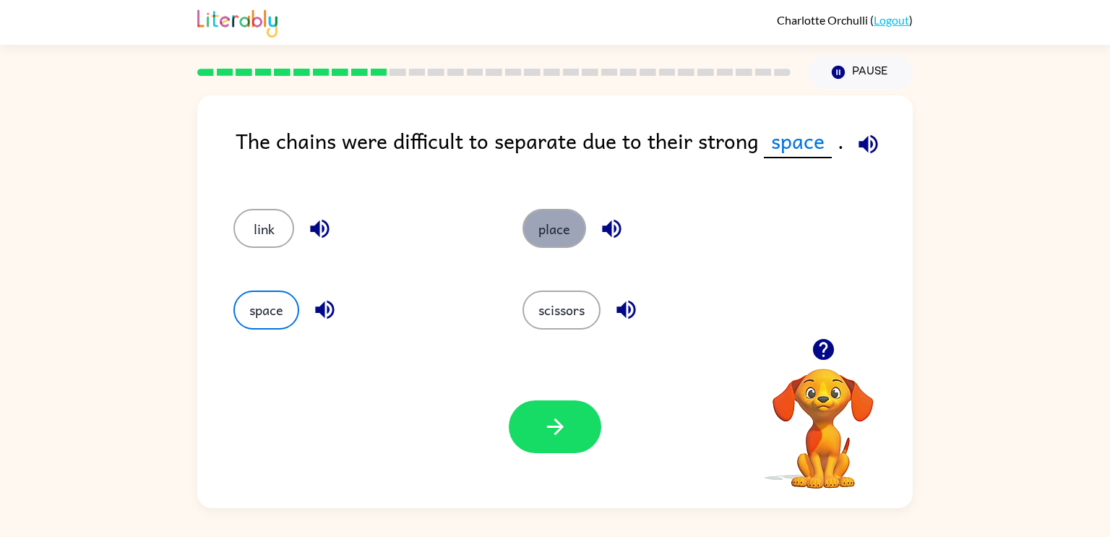
click at [563, 232] on button "place" at bounding box center [554, 228] width 64 height 39
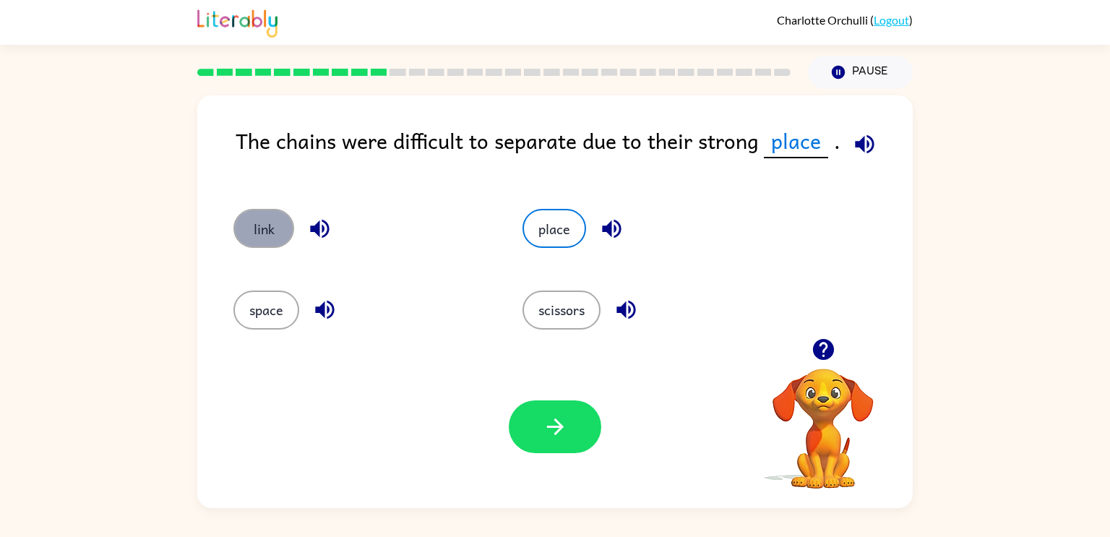
click at [287, 225] on button "link" at bounding box center [263, 228] width 61 height 39
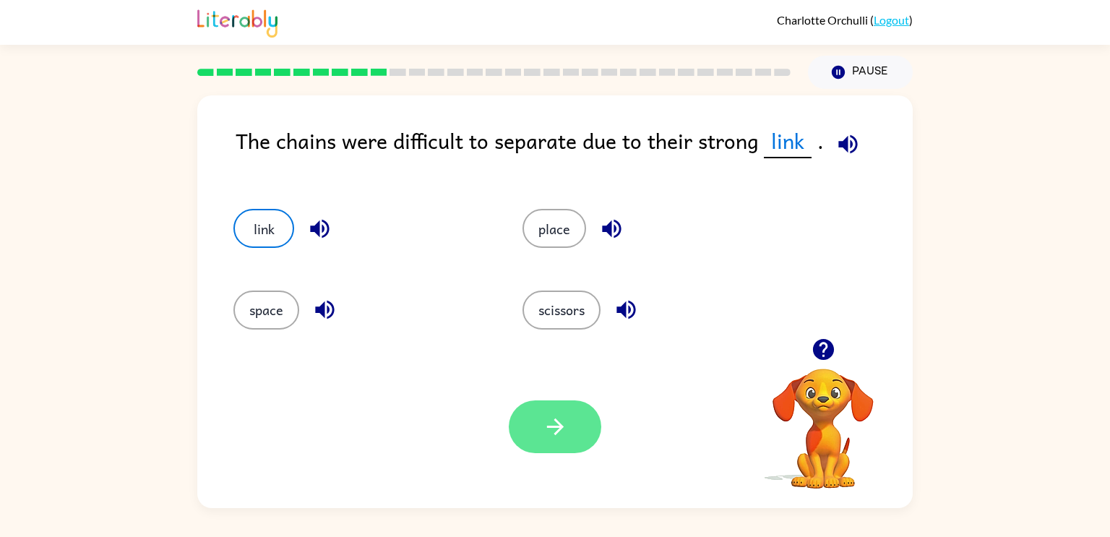
click at [575, 420] on button "button" at bounding box center [555, 426] width 92 height 53
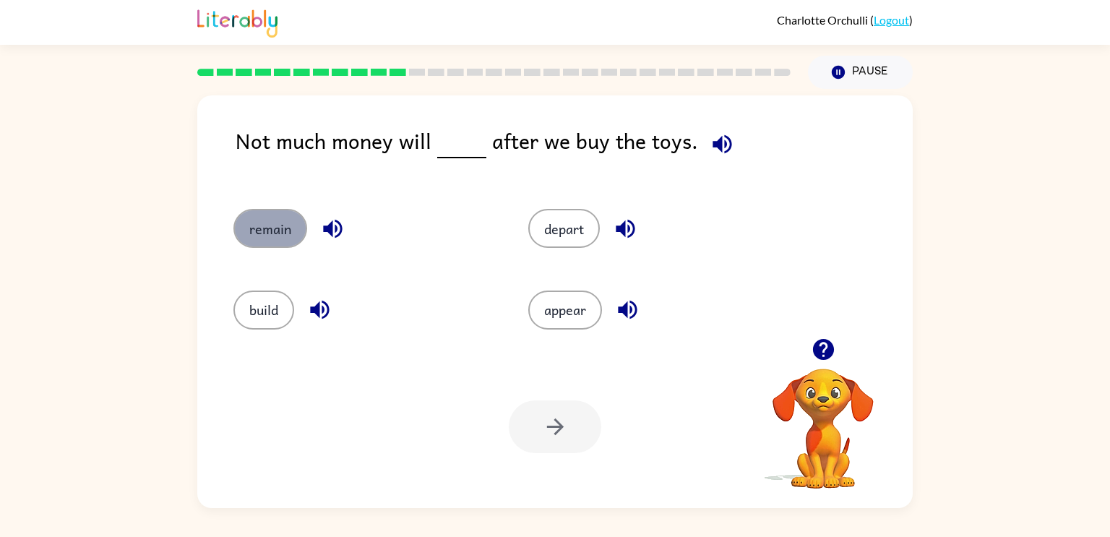
click at [248, 223] on button "remain" at bounding box center [270, 228] width 74 height 39
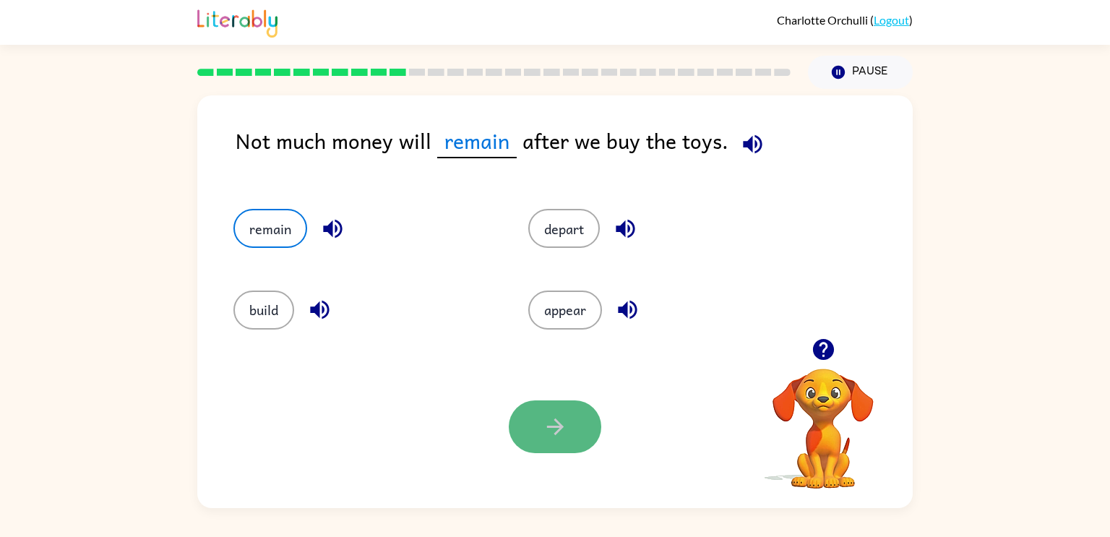
click at [561, 436] on icon "button" at bounding box center [555, 426] width 25 height 25
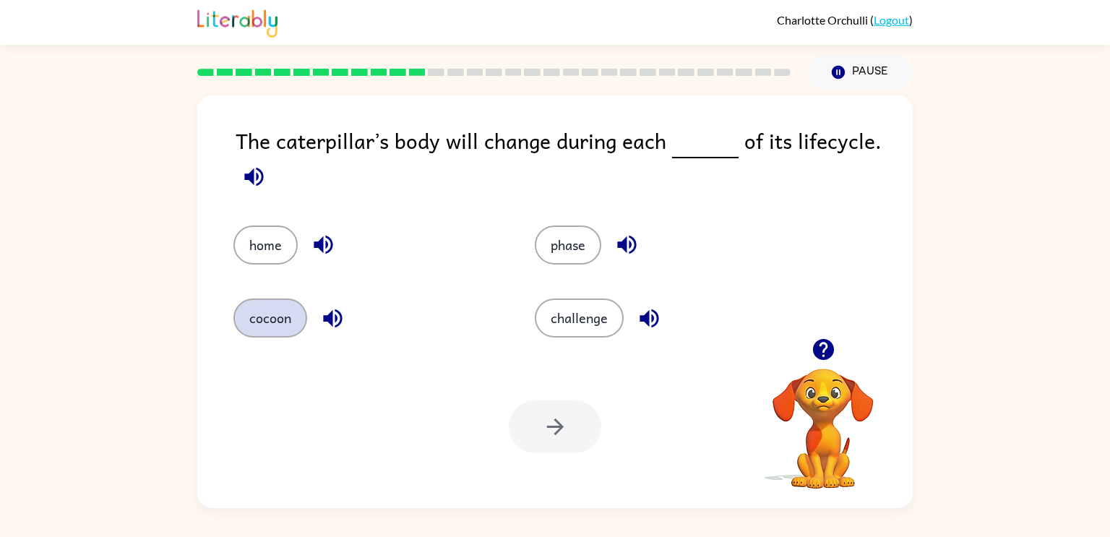
click at [280, 305] on button "cocoon" at bounding box center [270, 317] width 74 height 39
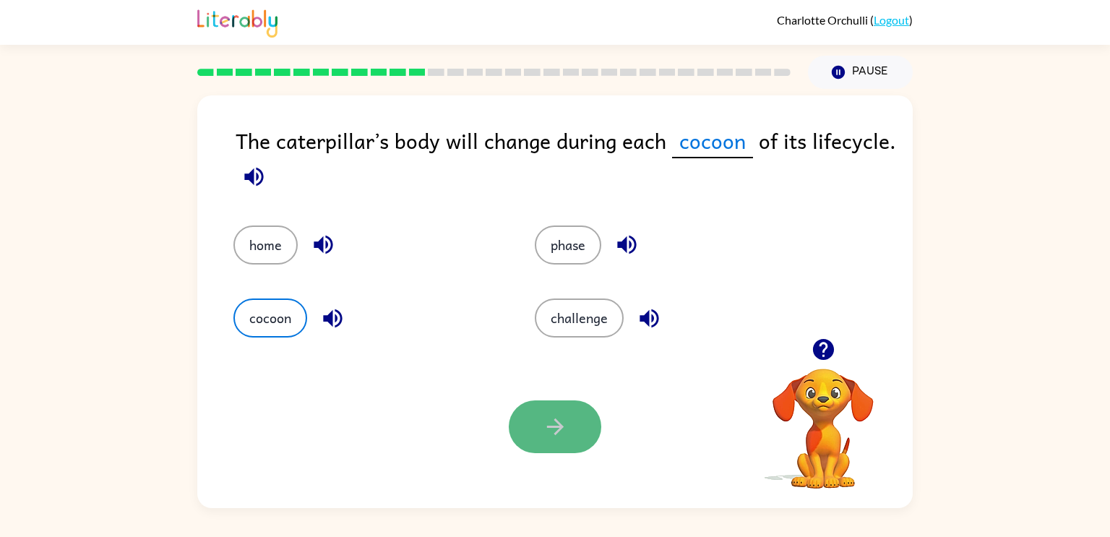
click at [545, 423] on icon "button" at bounding box center [555, 426] width 25 height 25
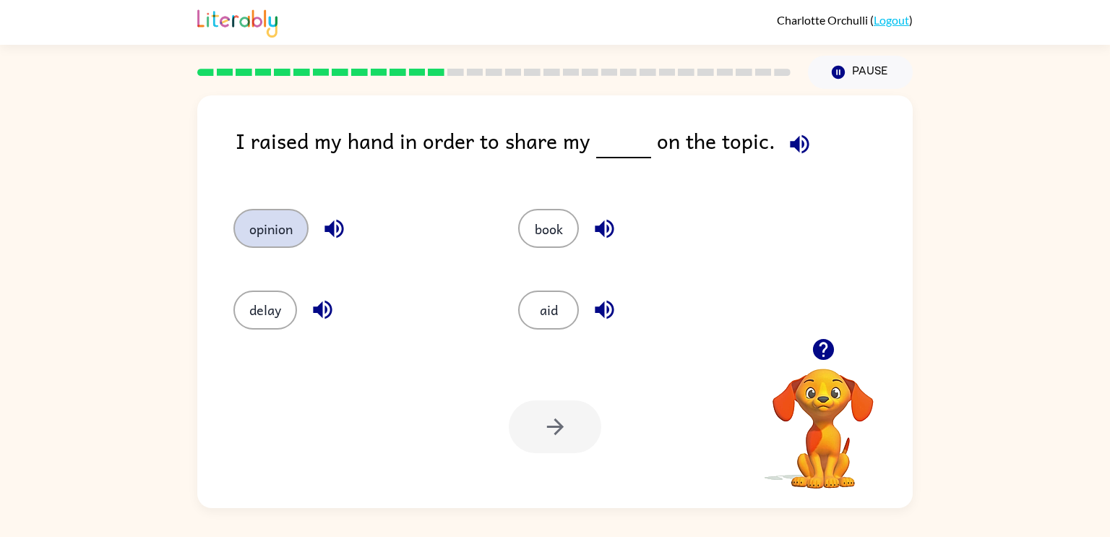
click at [277, 238] on button "opinion" at bounding box center [270, 228] width 75 height 39
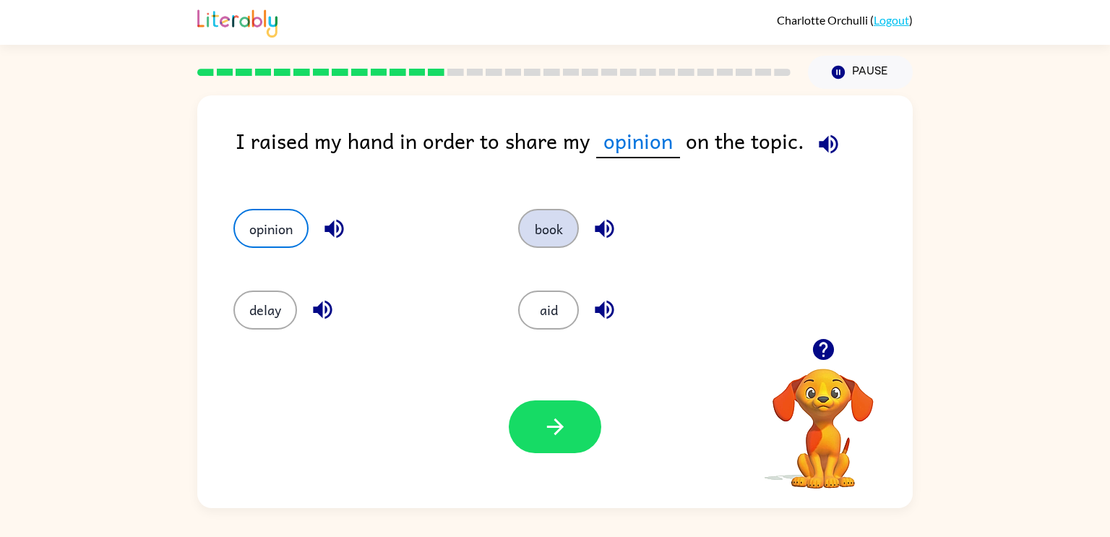
click at [535, 227] on button "book" at bounding box center [548, 228] width 61 height 39
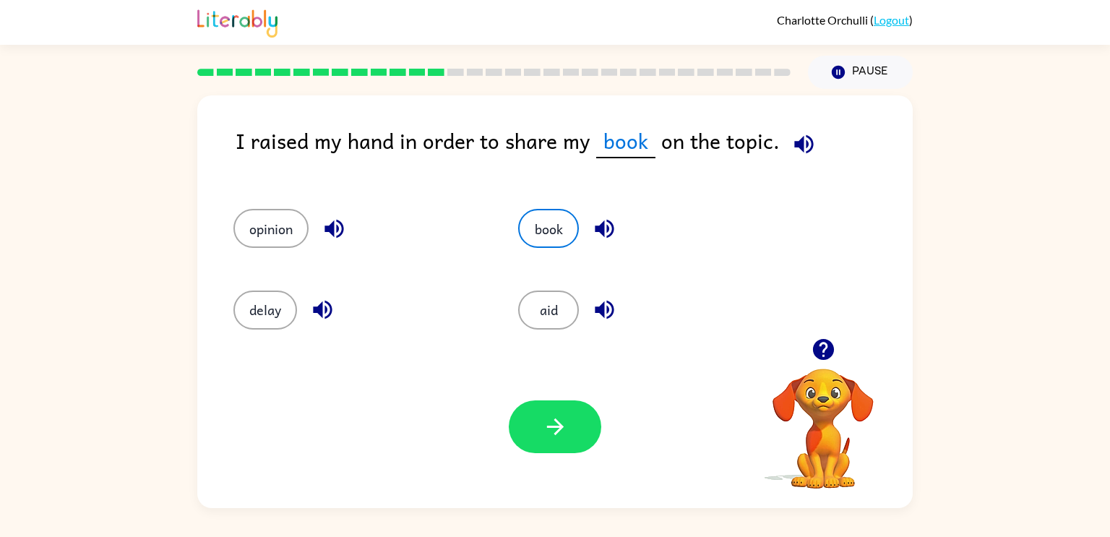
click at [568, 394] on div "Your browser must support playing .mp4 files to use Literably. Please try using…" at bounding box center [554, 426] width 715 height 163
click at [552, 436] on icon "button" at bounding box center [555, 426] width 25 height 25
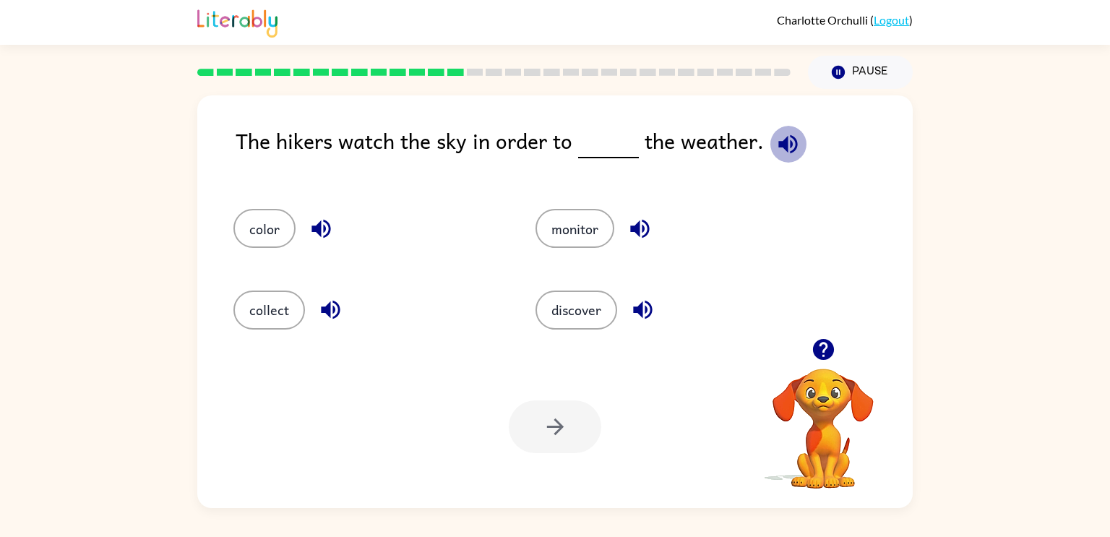
click at [779, 139] on icon "button" at bounding box center [787, 143] width 19 height 19
click at [577, 301] on button "discover" at bounding box center [576, 309] width 82 height 39
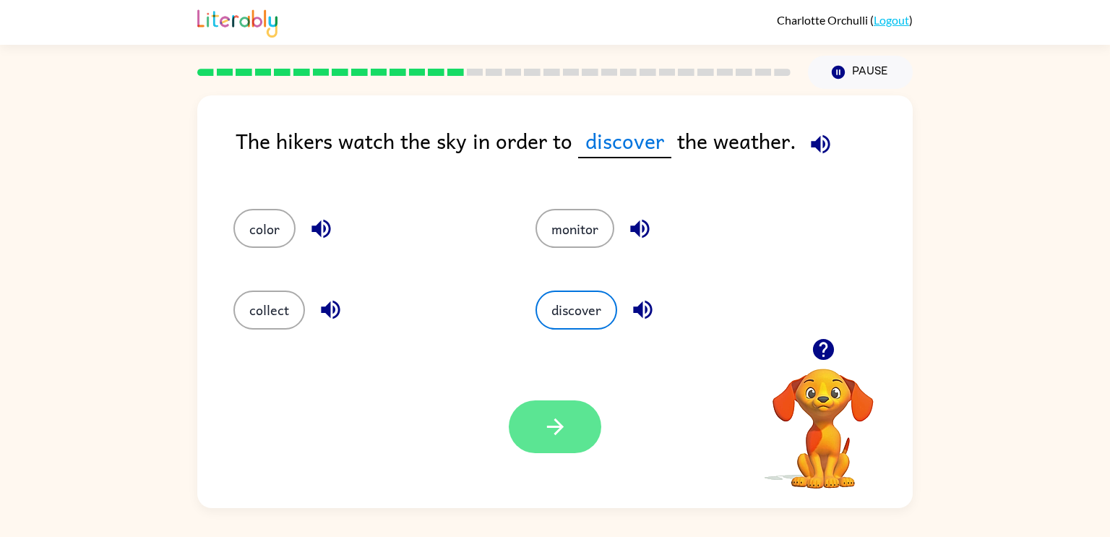
click at [555, 446] on button "button" at bounding box center [555, 426] width 92 height 53
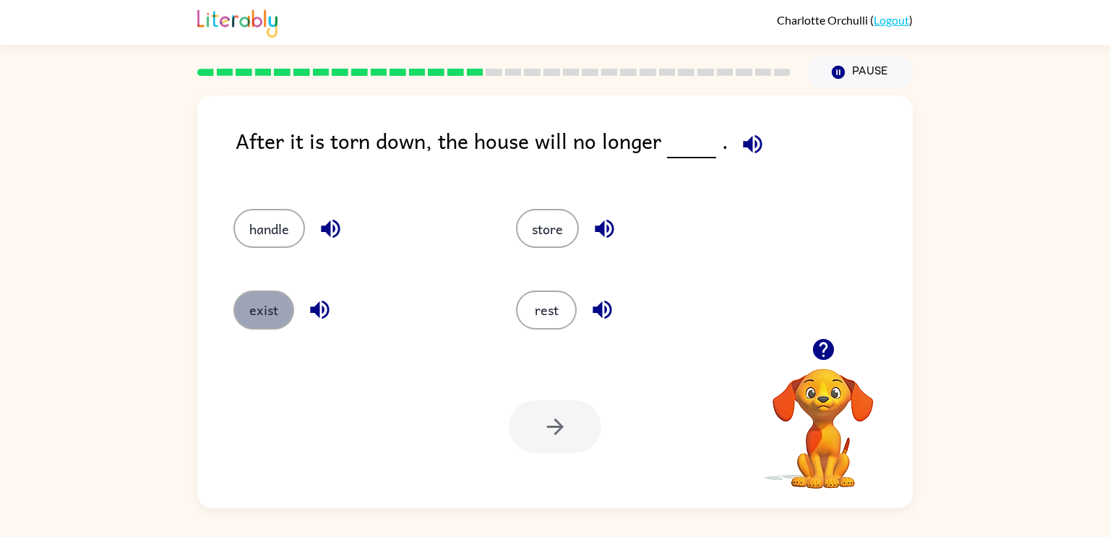
click at [265, 311] on button "exist" at bounding box center [263, 309] width 61 height 39
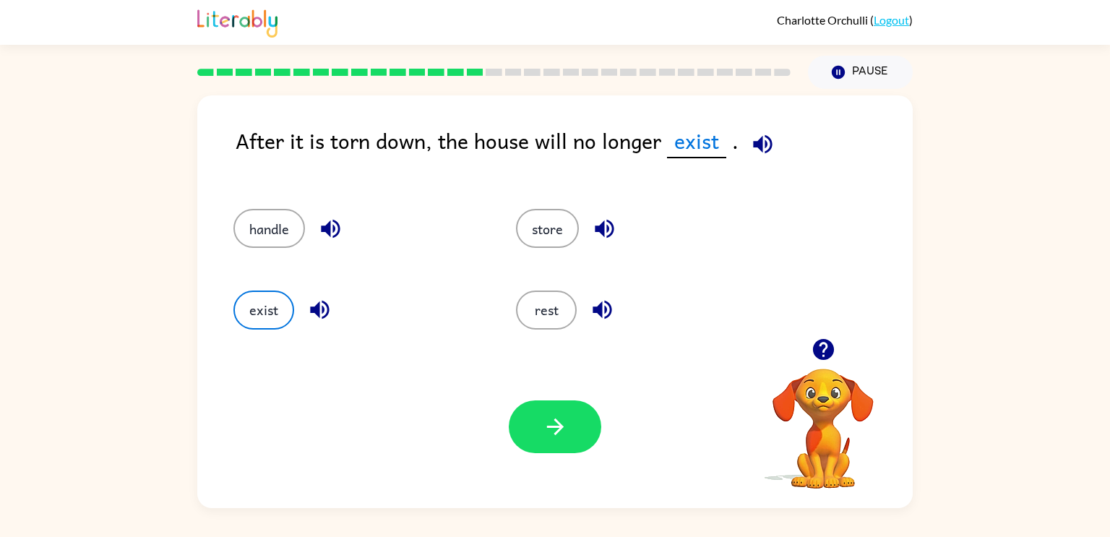
click at [548, 467] on div "Your browser must support playing .mp4 files to use Literably. Please try using…" at bounding box center [554, 426] width 715 height 163
click at [571, 426] on button "button" at bounding box center [555, 426] width 92 height 53
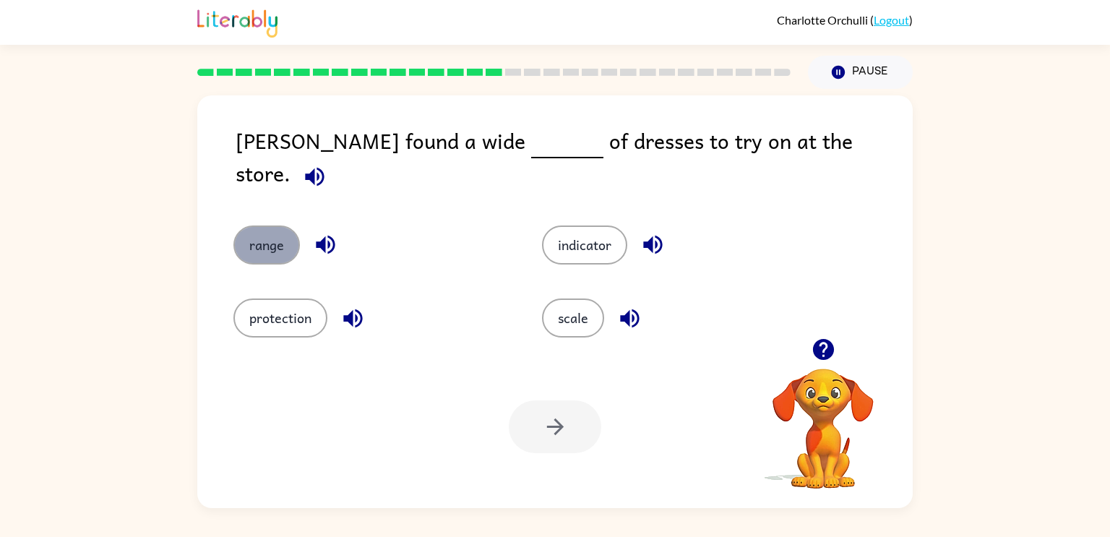
click at [250, 240] on button "range" at bounding box center [266, 244] width 66 height 39
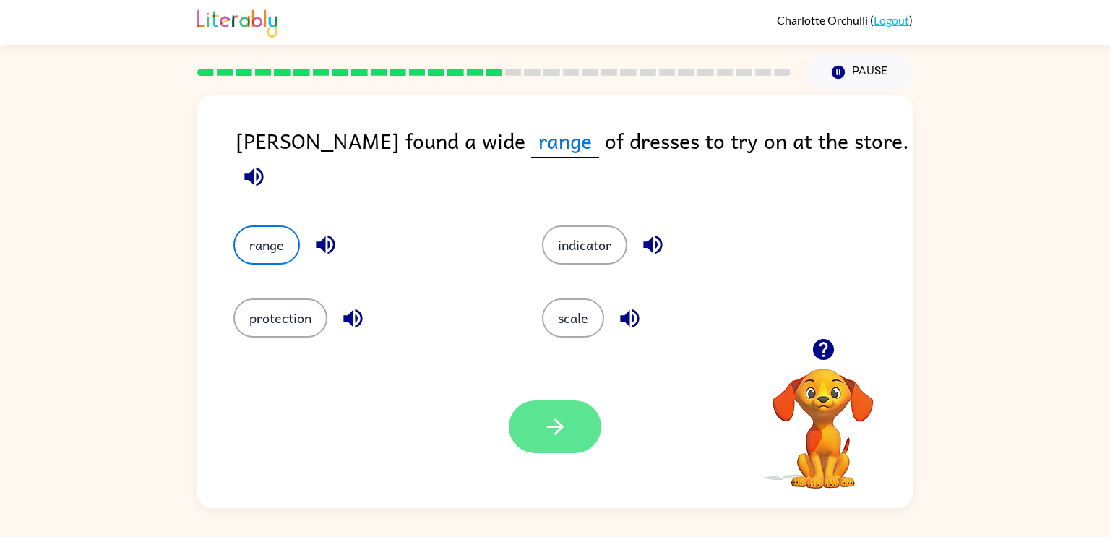
click at [586, 414] on button "button" at bounding box center [555, 426] width 92 height 53
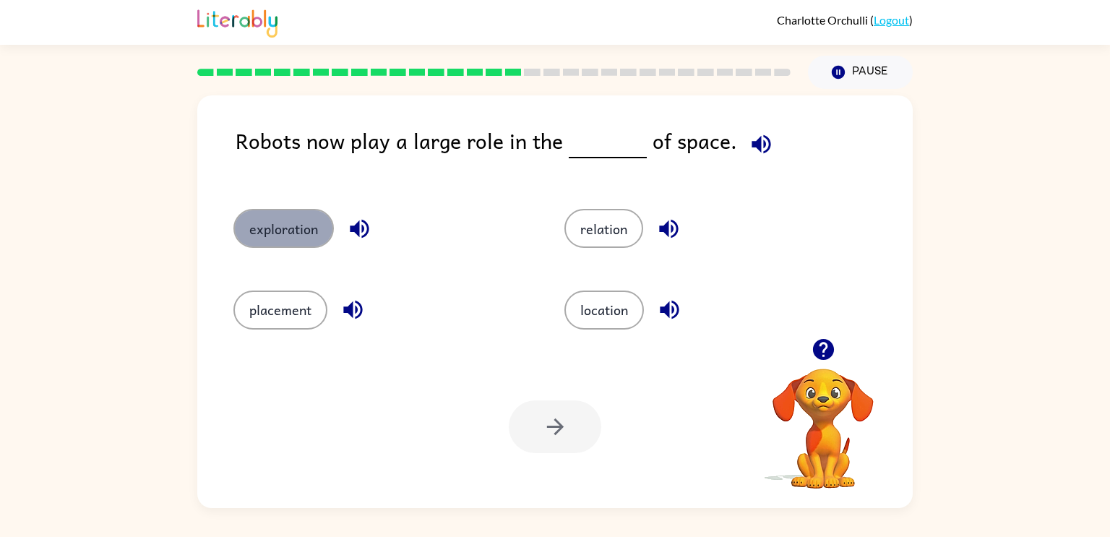
click at [291, 235] on button "exploration" at bounding box center [283, 228] width 100 height 39
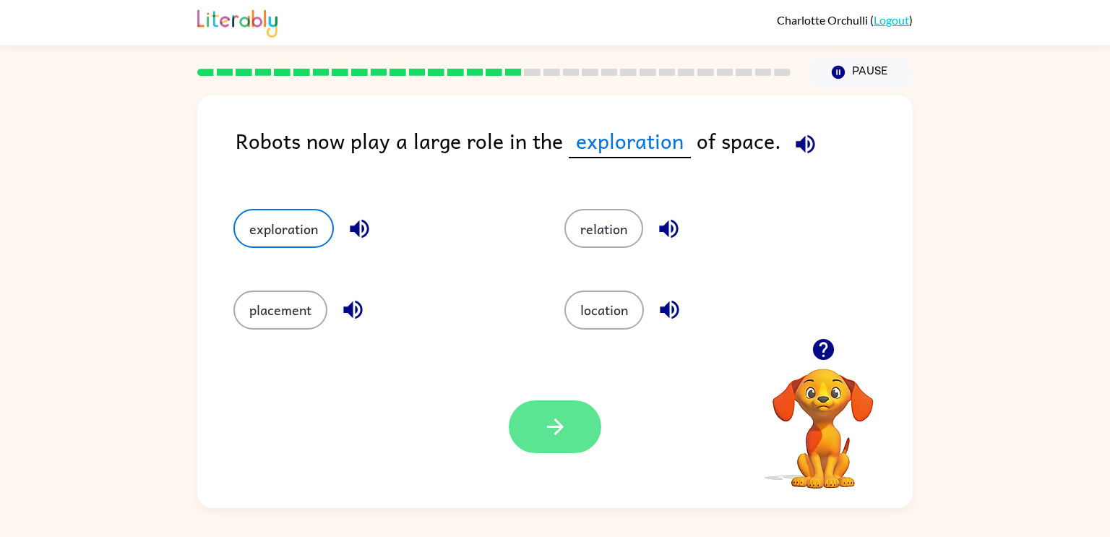
click at [519, 444] on button "button" at bounding box center [555, 426] width 92 height 53
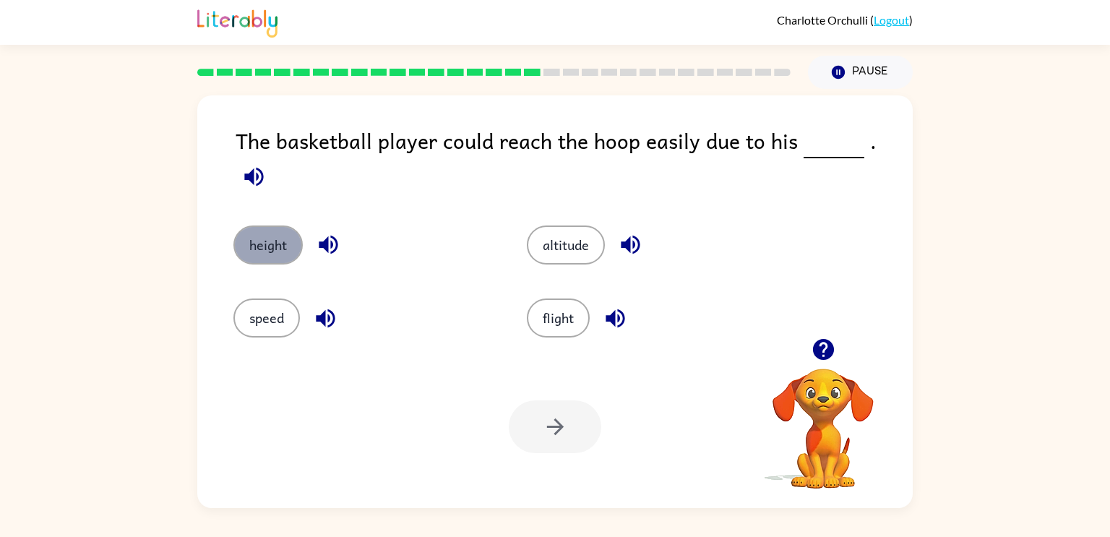
click at [277, 225] on button "height" at bounding box center [267, 244] width 69 height 39
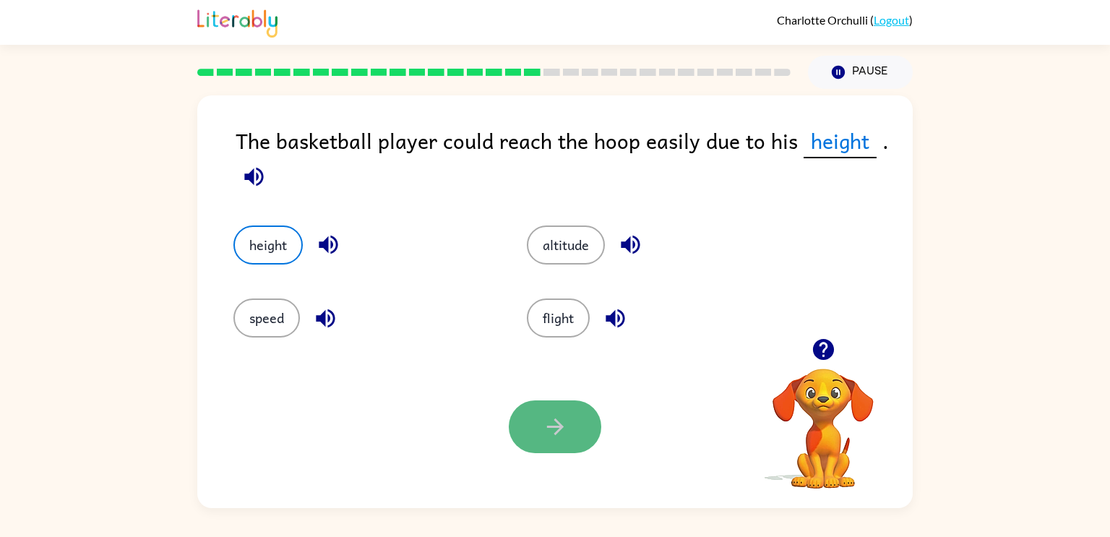
click at [584, 440] on button "button" at bounding box center [555, 426] width 92 height 53
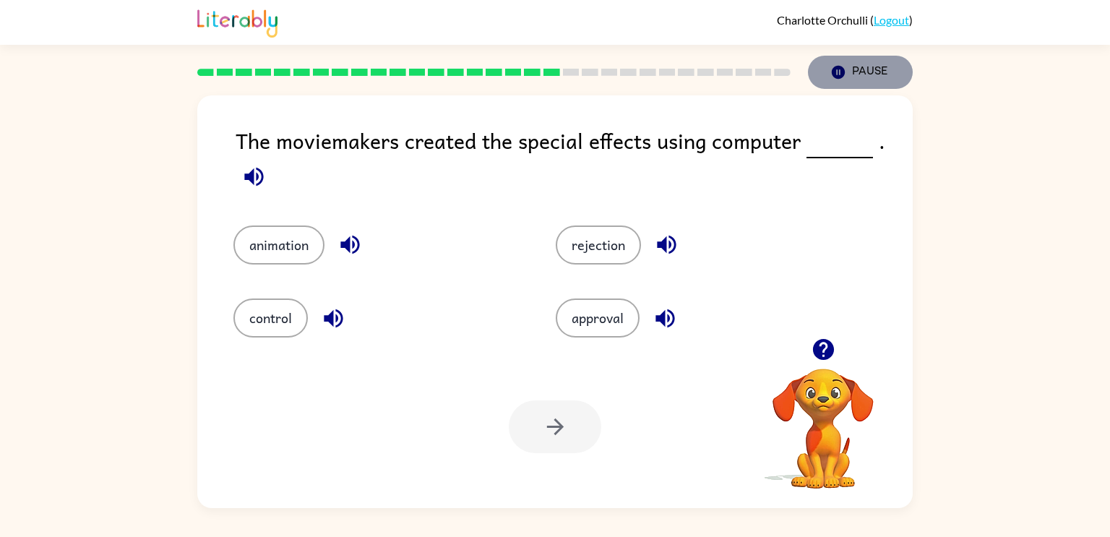
click at [847, 68] on button "Pause Pause" at bounding box center [860, 72] width 105 height 33
